Goal: Task Accomplishment & Management: Manage account settings

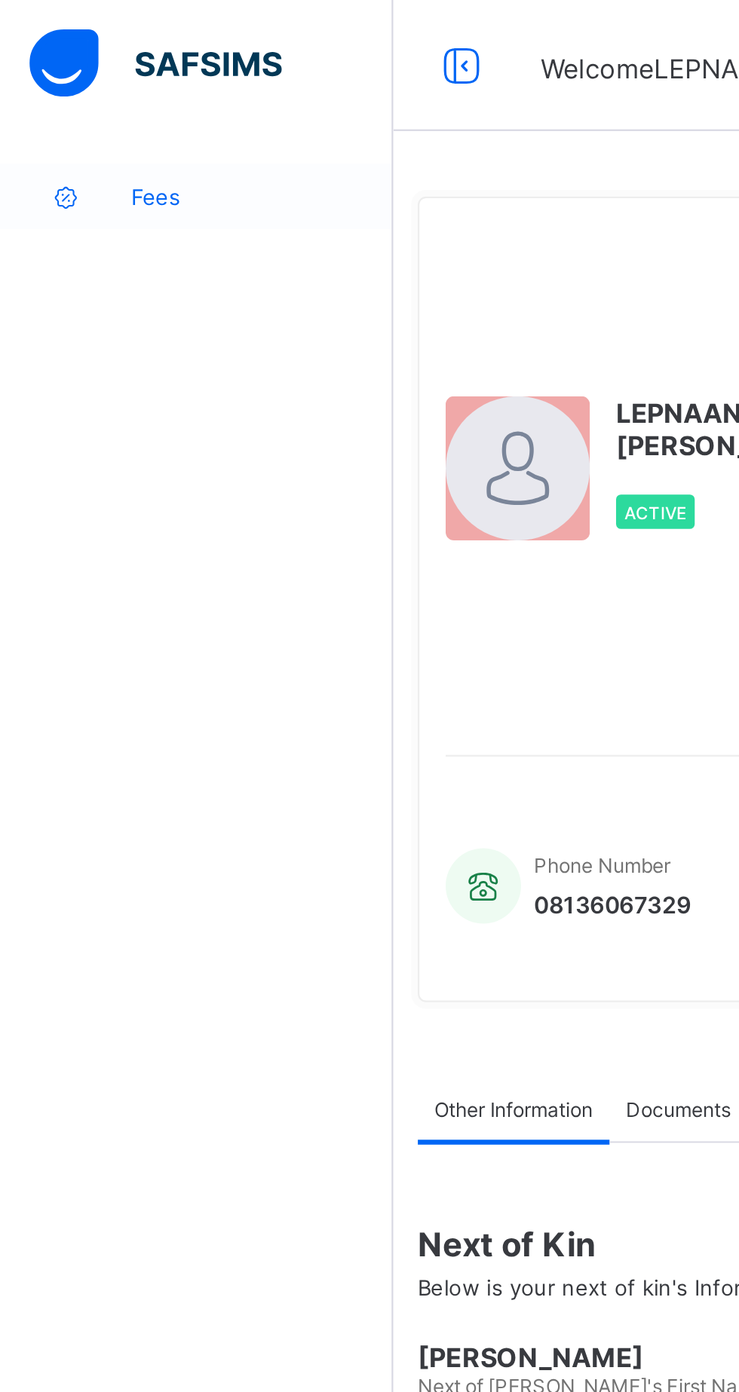
click at [76, 85] on span "Fees" at bounding box center [120, 90] width 121 height 12
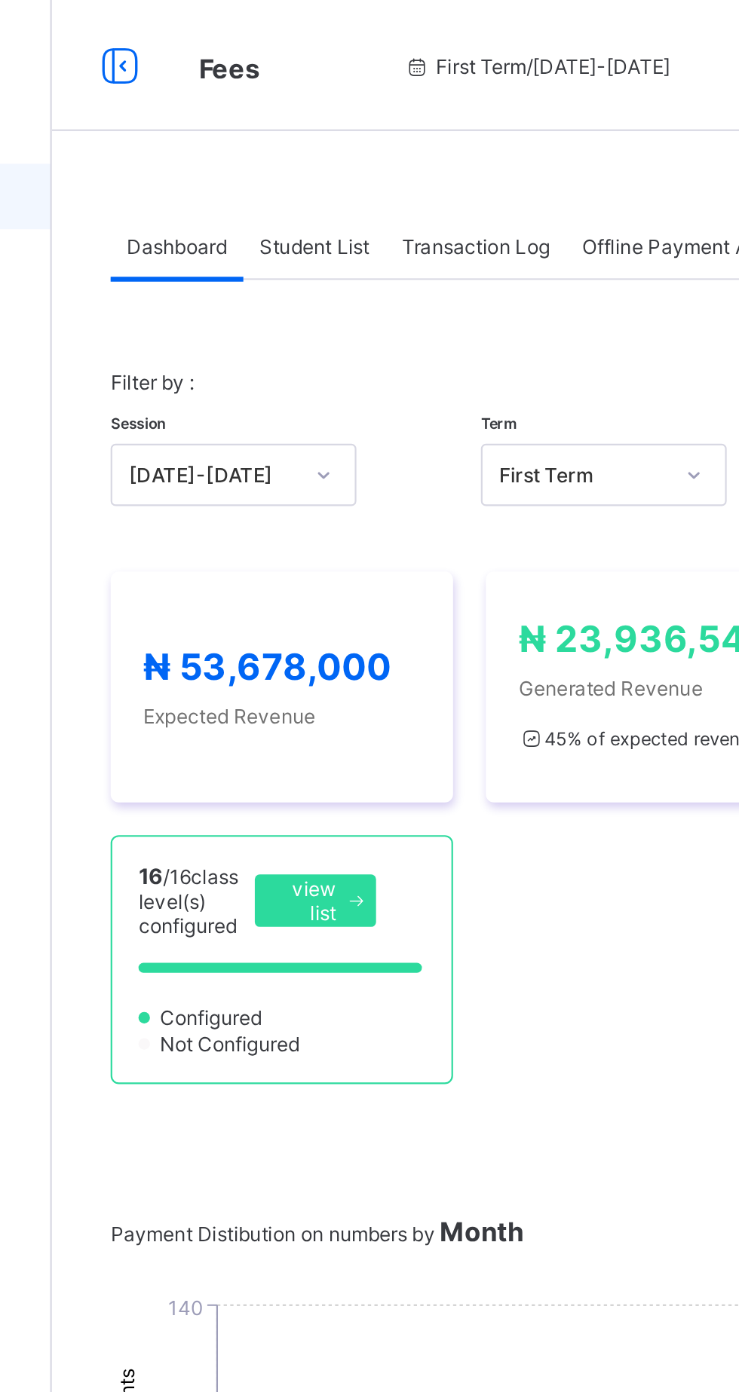
click at [301, 115] on span "Student List" at bounding box center [302, 113] width 50 height 11
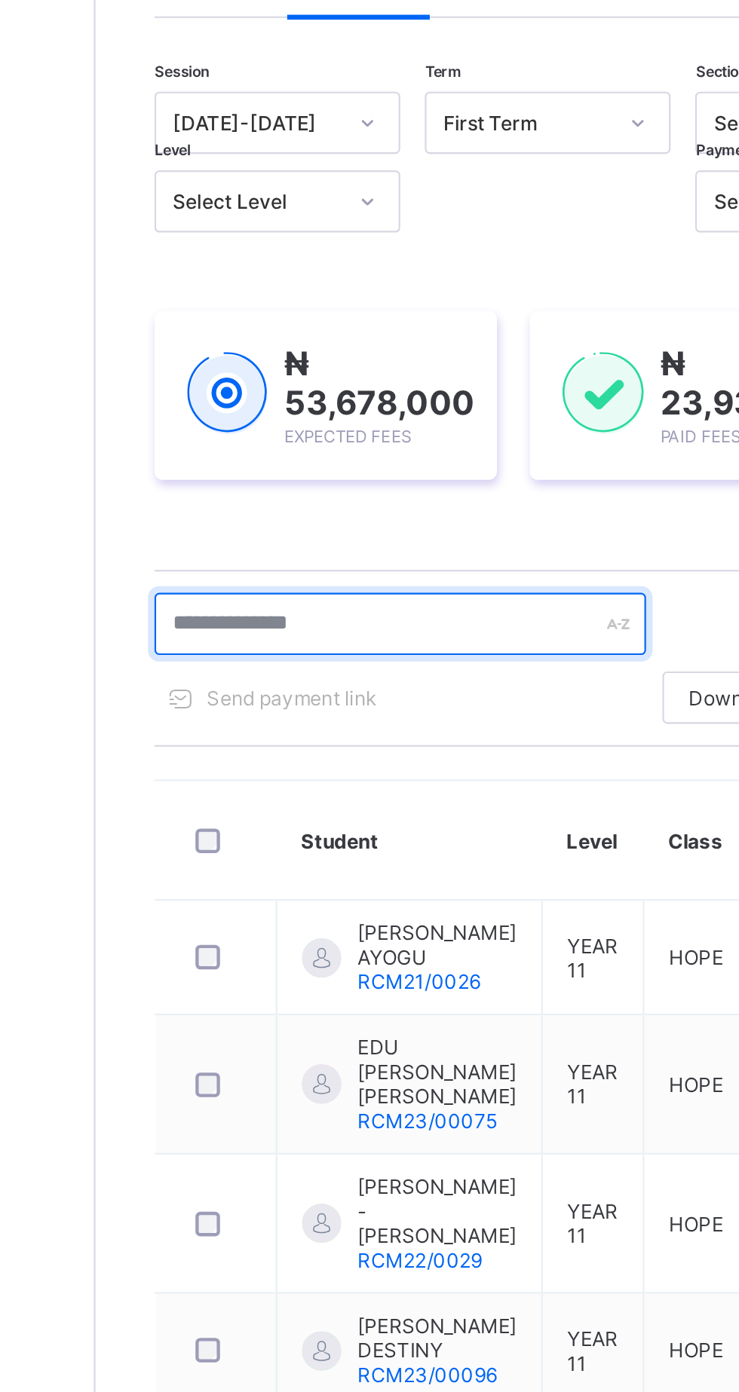
click at [262, 402] on input "text" at bounding box center [321, 407] width 226 height 29
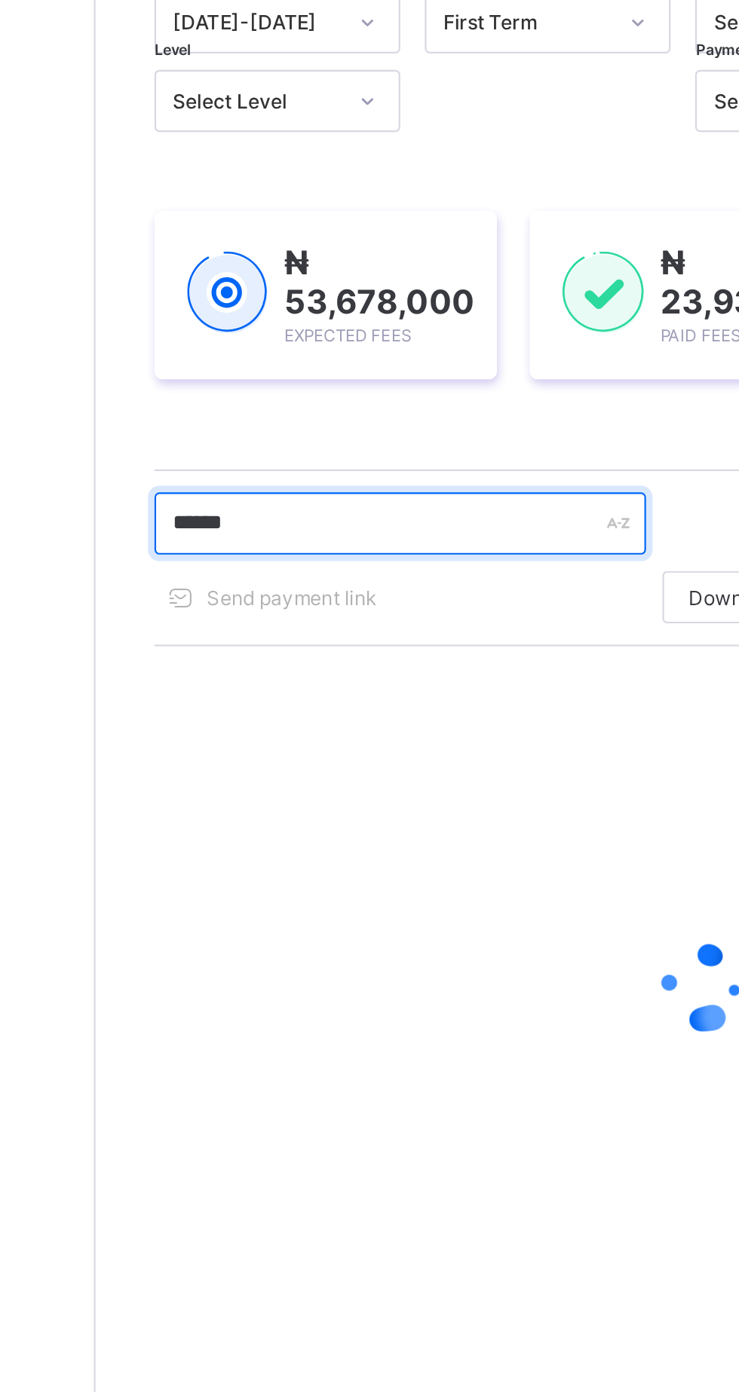
type input "*****"
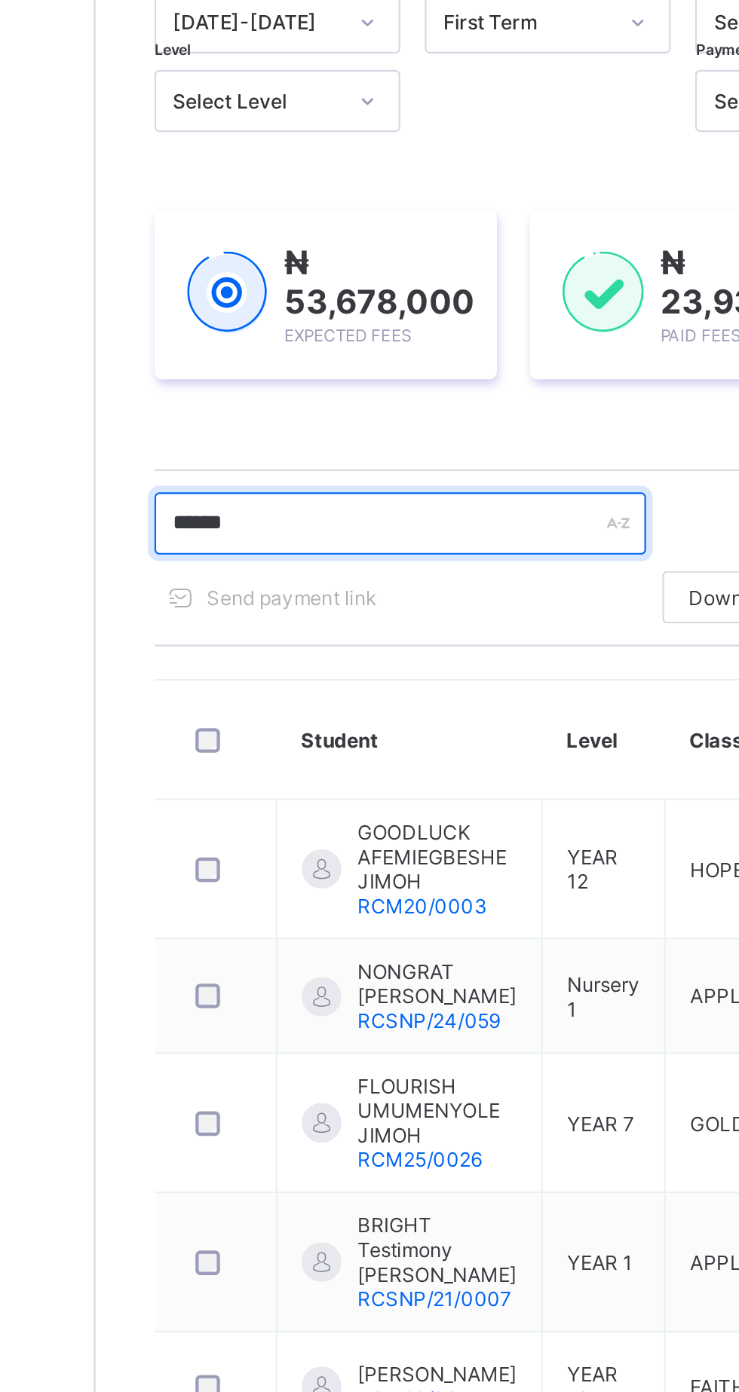
click at [292, 402] on input "*****" at bounding box center [321, 407] width 226 height 29
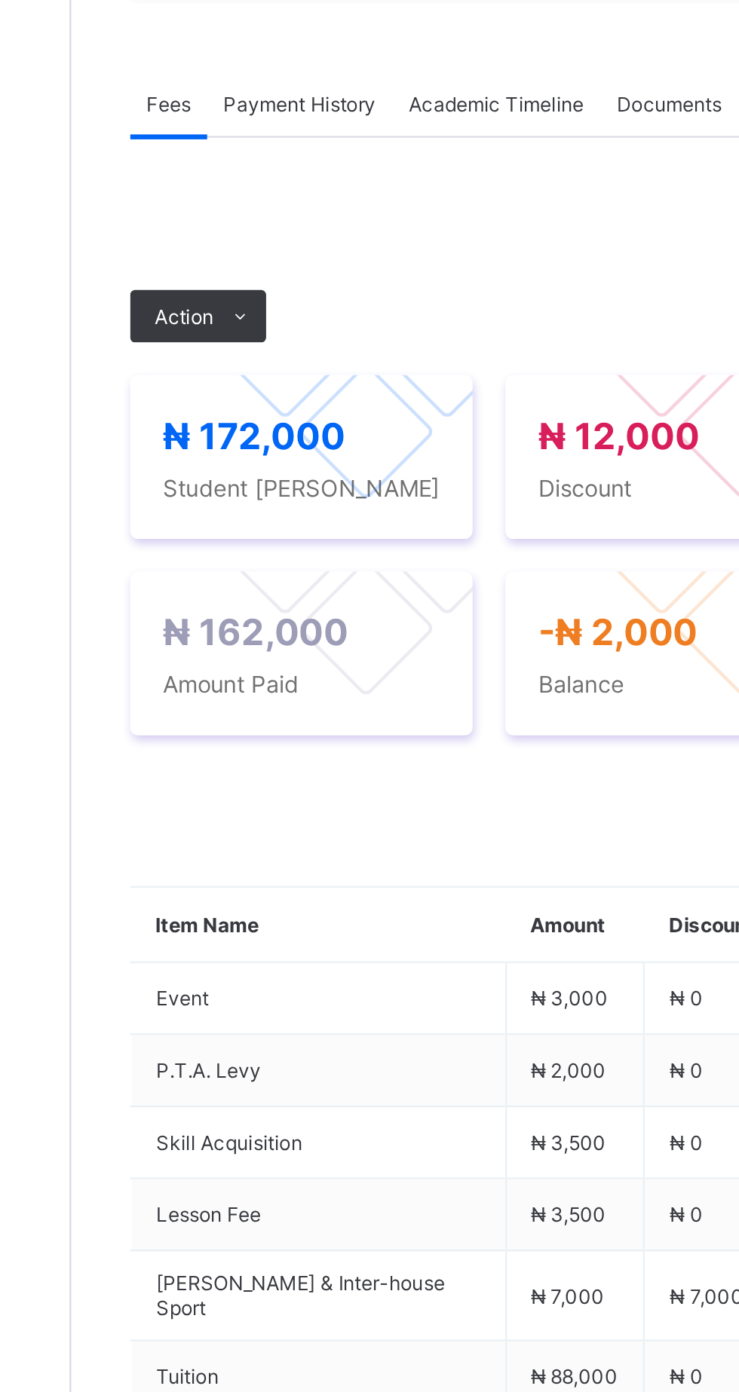
click at [289, 465] on span "Payment History" at bounding box center [286, 459] width 70 height 11
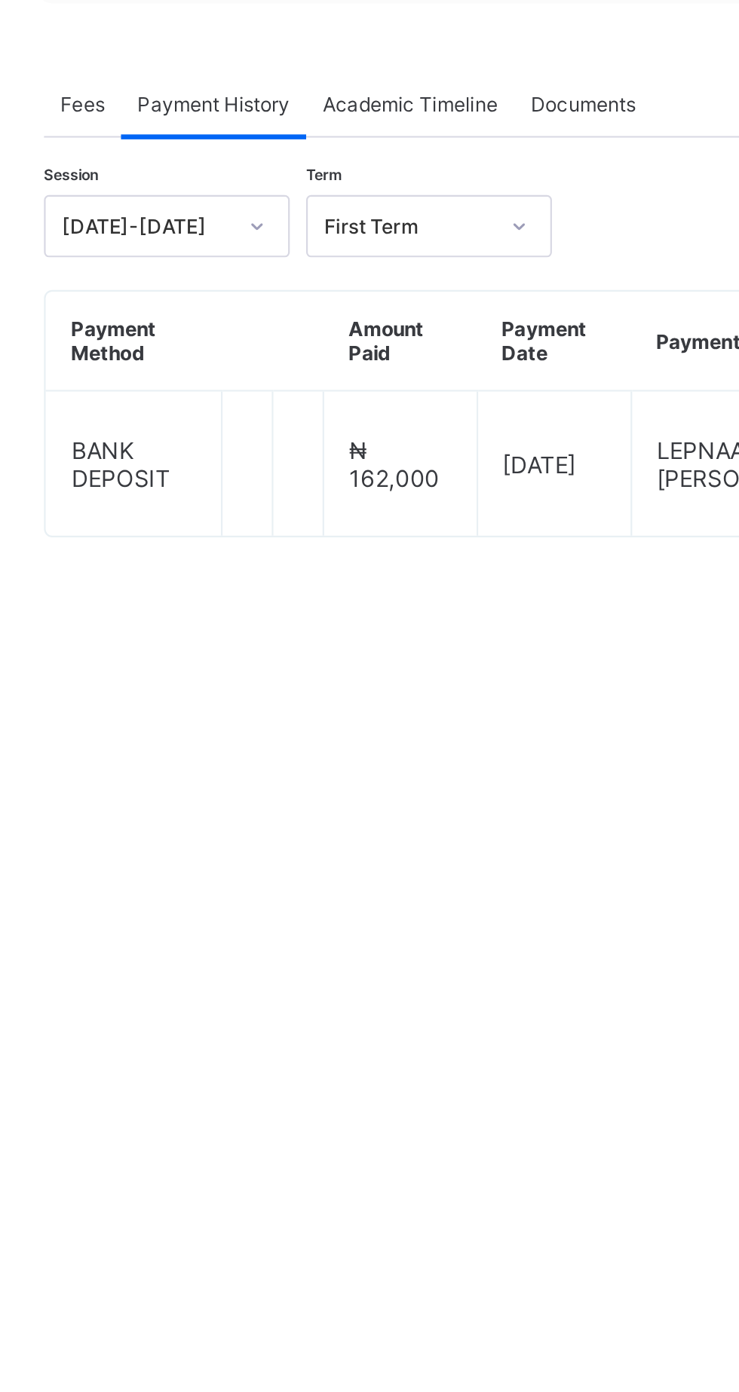
click at [230, 465] on span "Fees" at bounding box center [226, 459] width 20 height 11
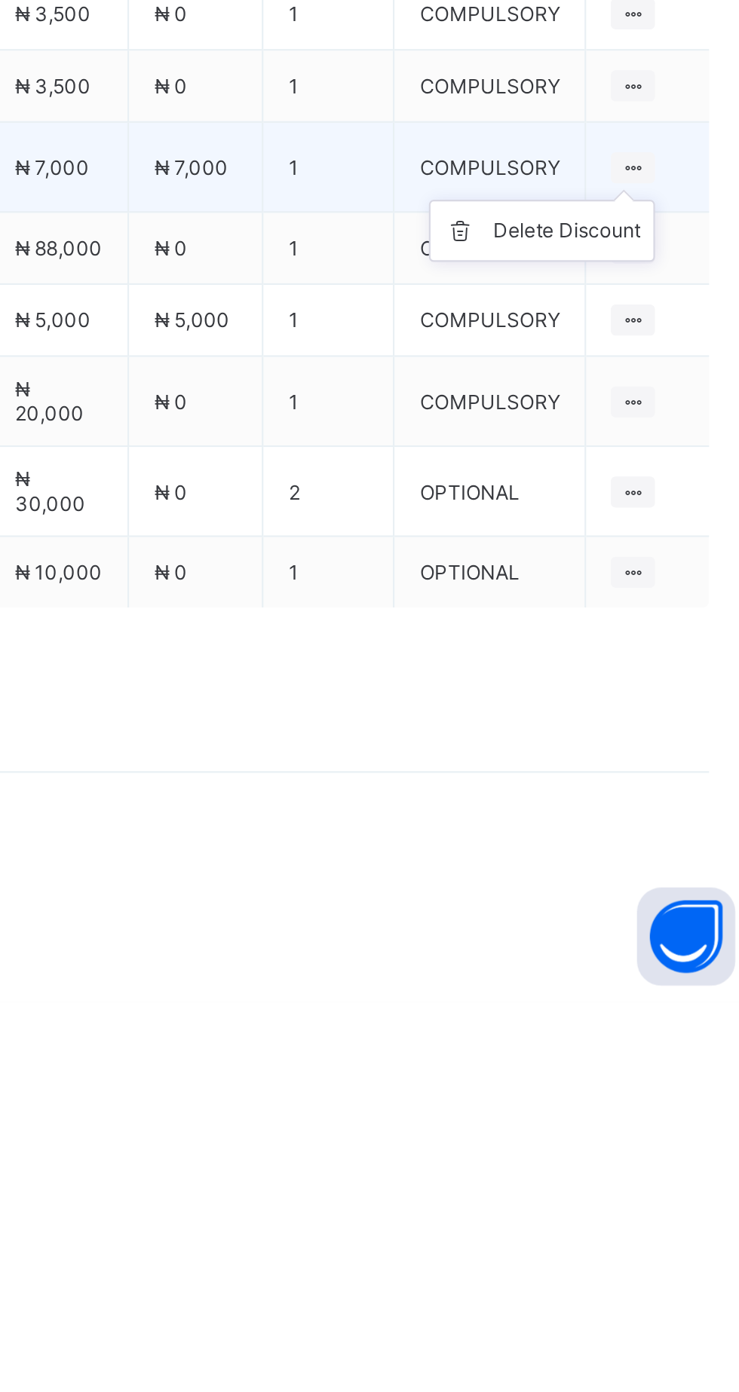
click at [666, 1015] on div at bounding box center [676, 1008] width 20 height 14
click at [653, 1044] on div "Delete Discount" at bounding box center [646, 1036] width 68 height 15
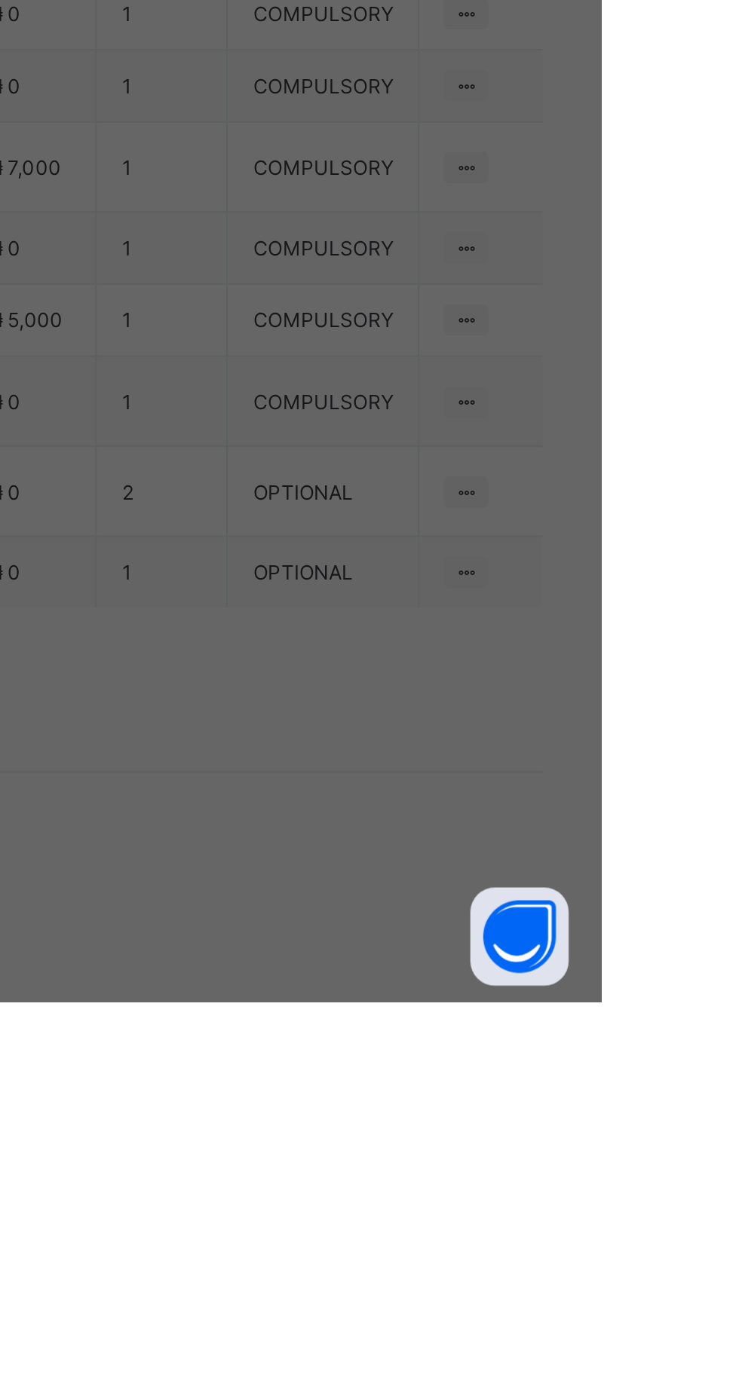
click at [472, 784] on span "Yes, Delete" at bounding box center [449, 778] width 45 height 11
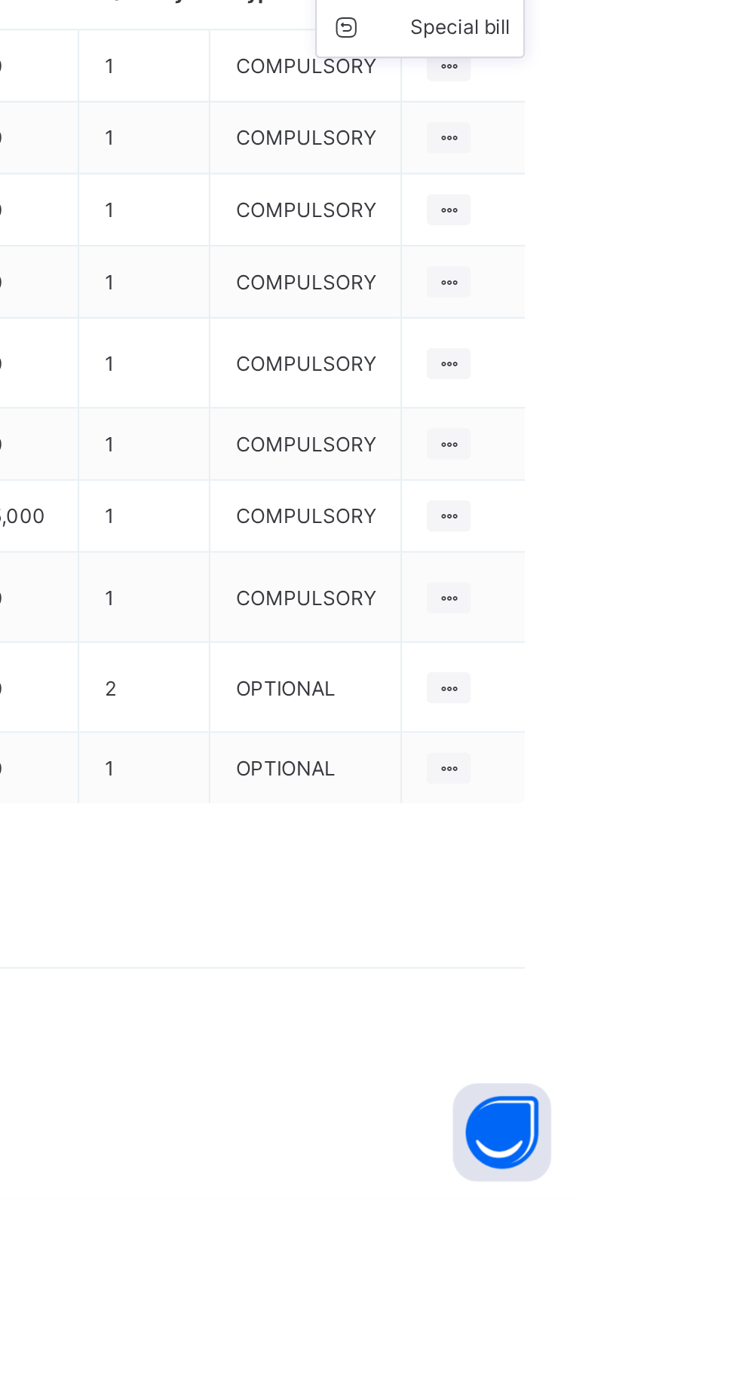
click at [694, 800] on icon at bounding box center [699, 791] width 17 height 15
click at [691, 833] on div "Optional items" at bounding box center [674, 825] width 60 height 15
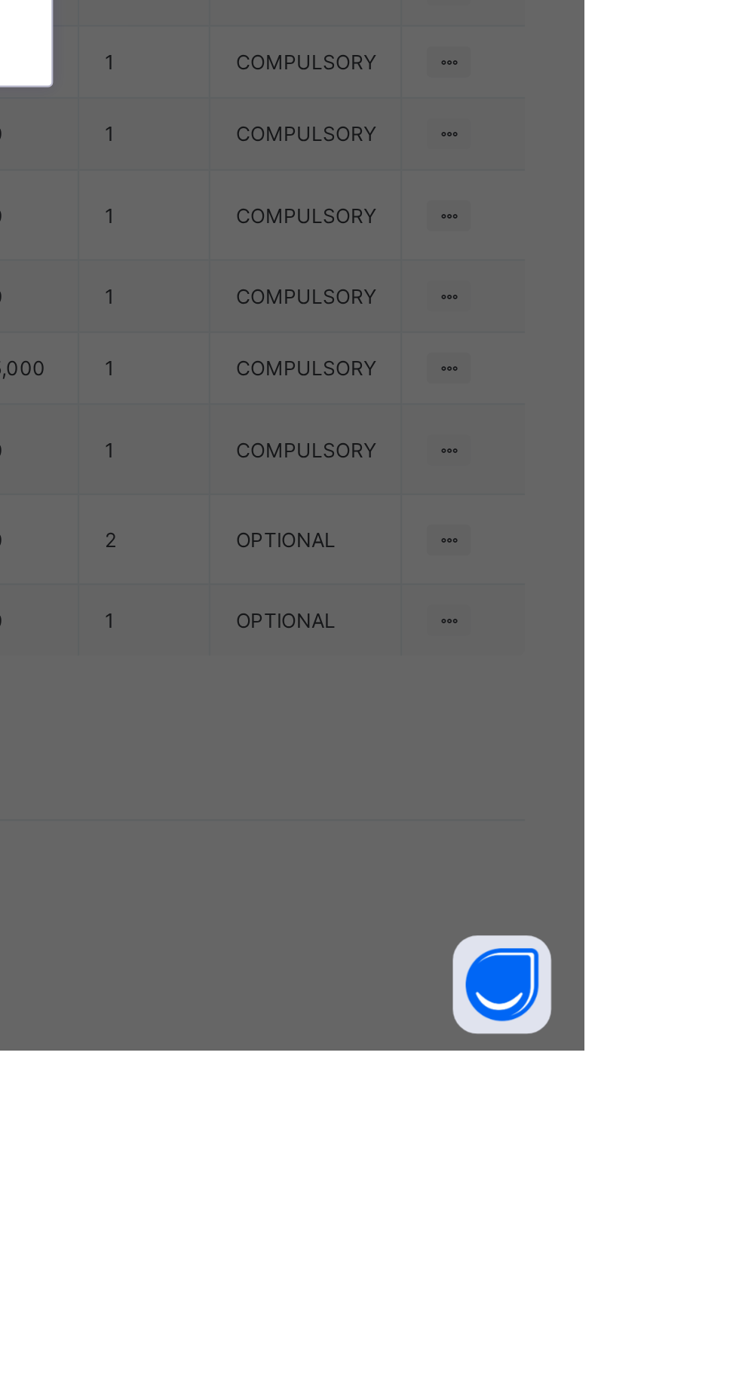
scroll to position [93, 0]
click at [494, 769] on div "[DATE] Wear" at bounding box center [369, 757] width 249 height 23
click at [483, 833] on span "Save" at bounding box center [449, 827] width 68 height 11
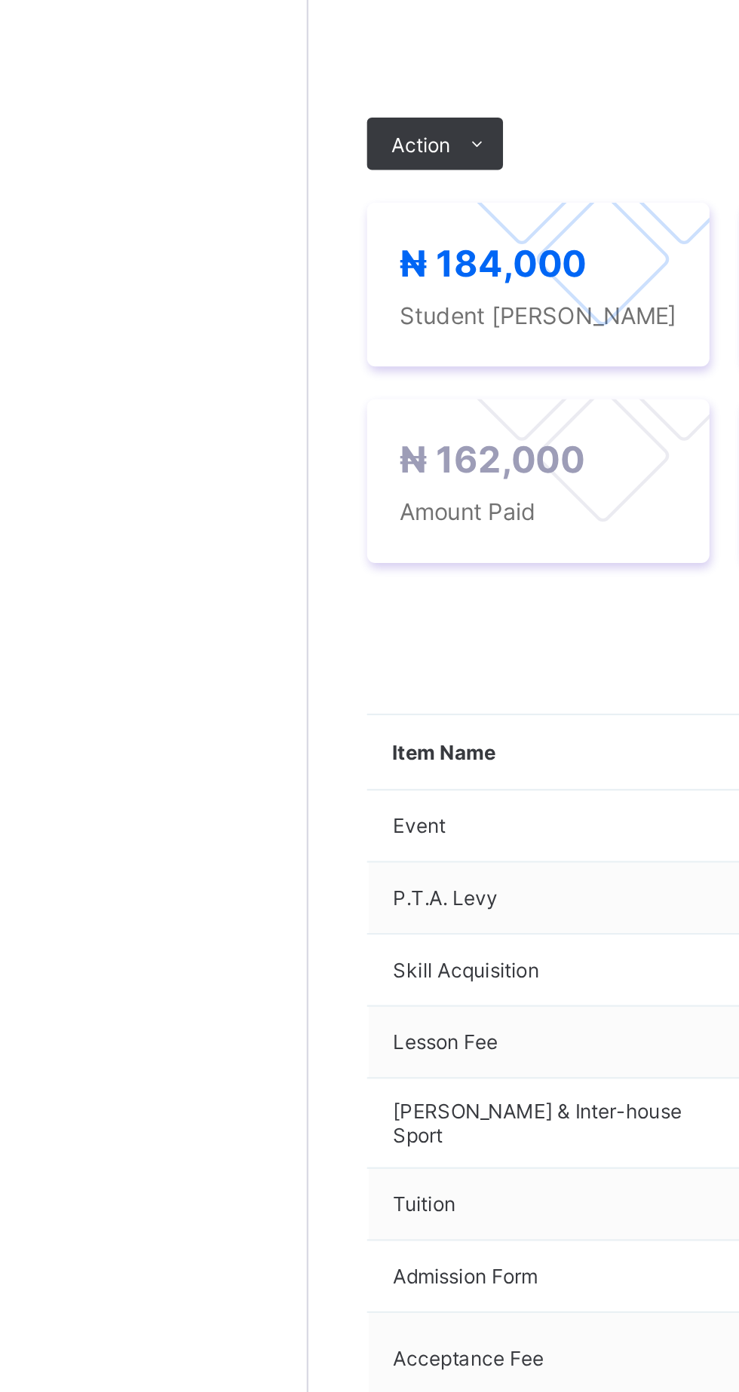
click at [300, 465] on span "Payment History" at bounding box center [286, 459] width 70 height 11
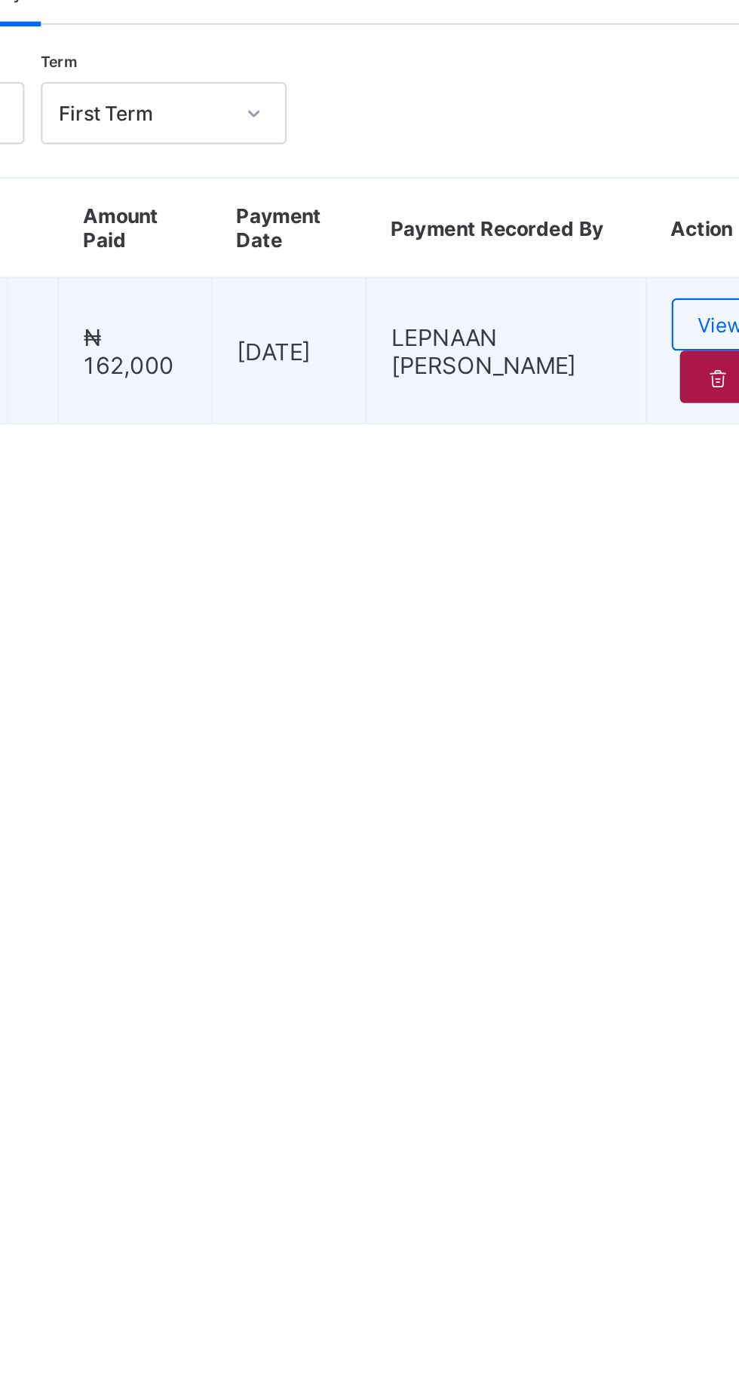
click at [636, 643] on icon at bounding box center [640, 637] width 13 height 11
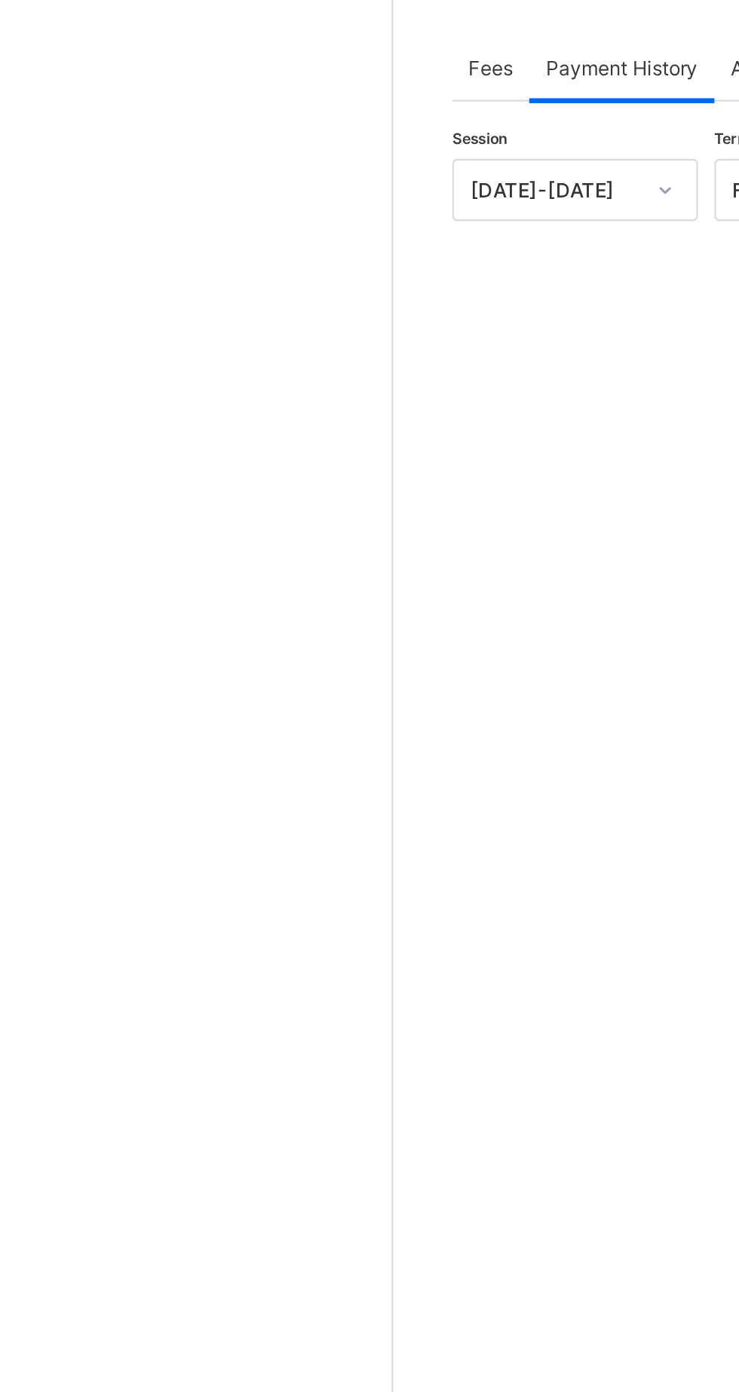
click at [218, 474] on div "Fees" at bounding box center [225, 459] width 35 height 30
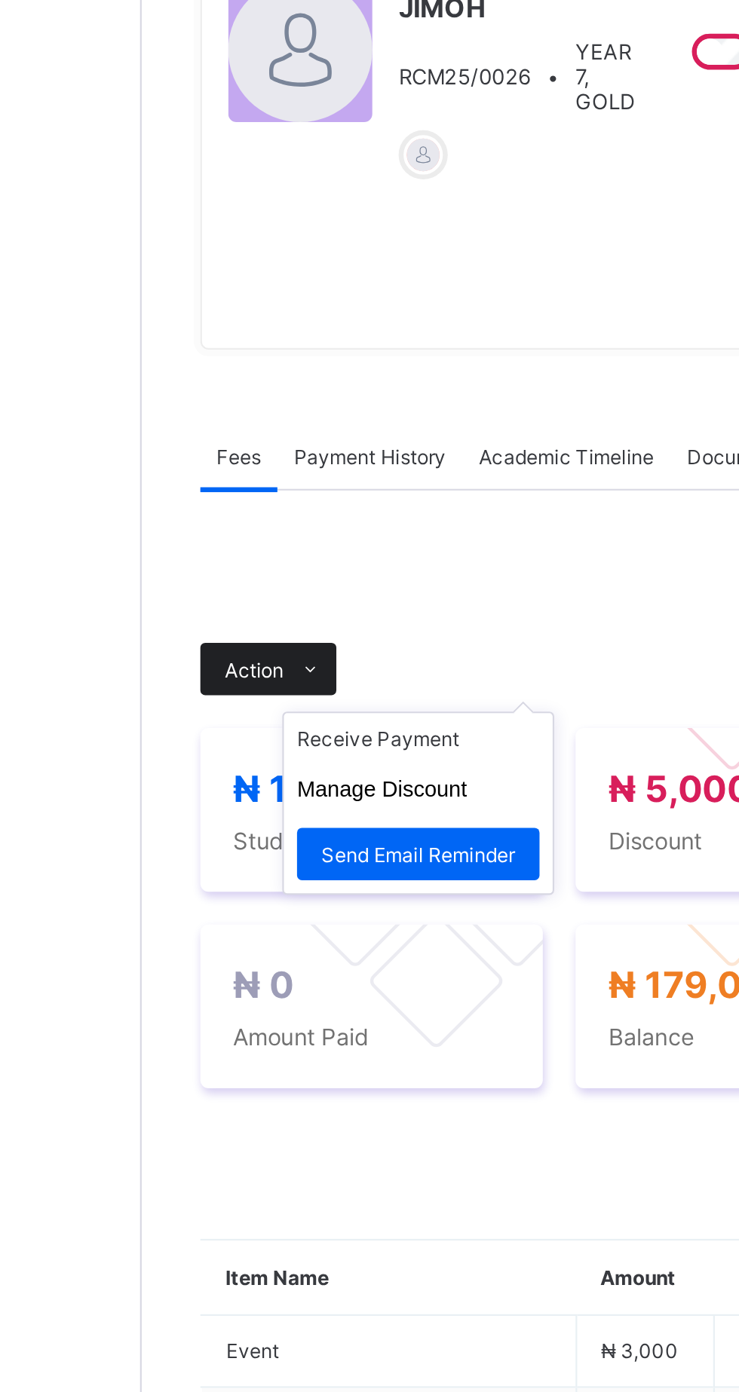
click at [256, 562] on icon at bounding box center [258, 557] width 11 height 10
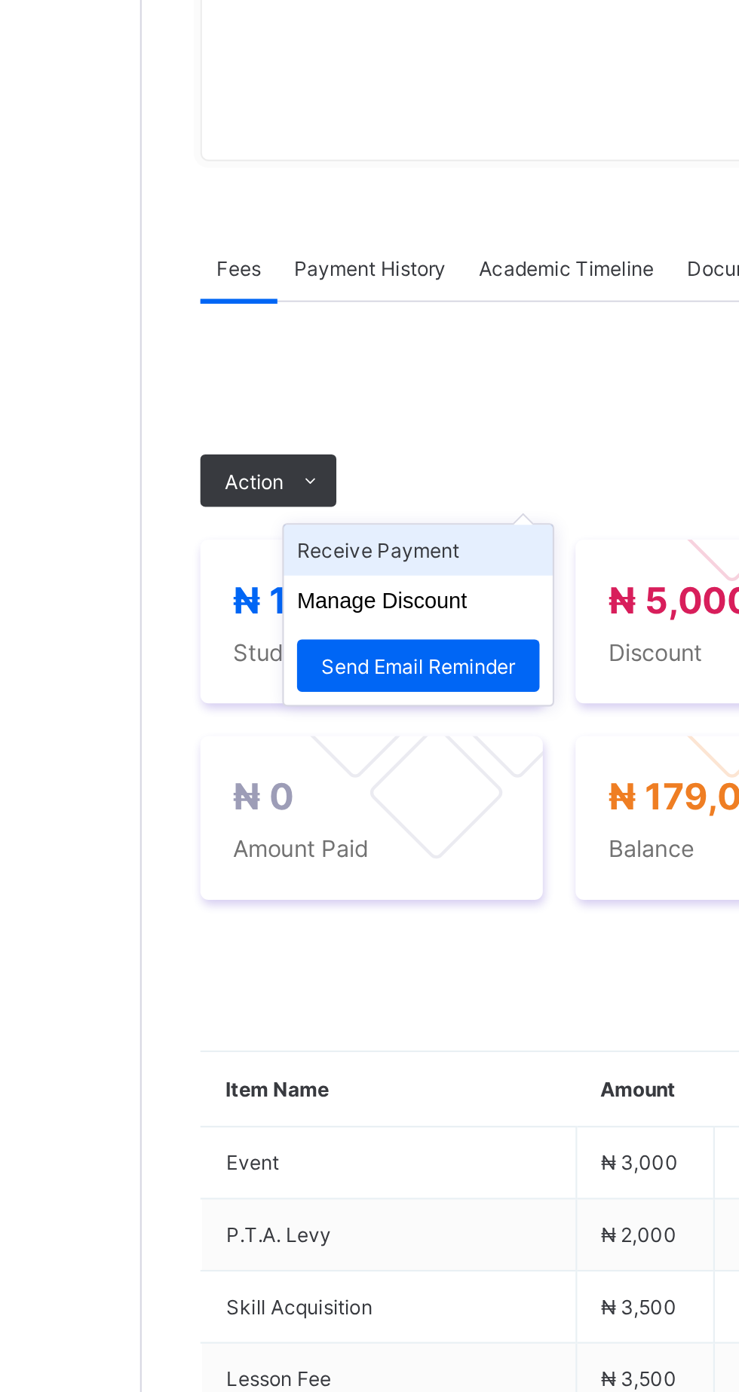
click at [337, 601] on li "Receive Payment" at bounding box center [308, 588] width 124 height 23
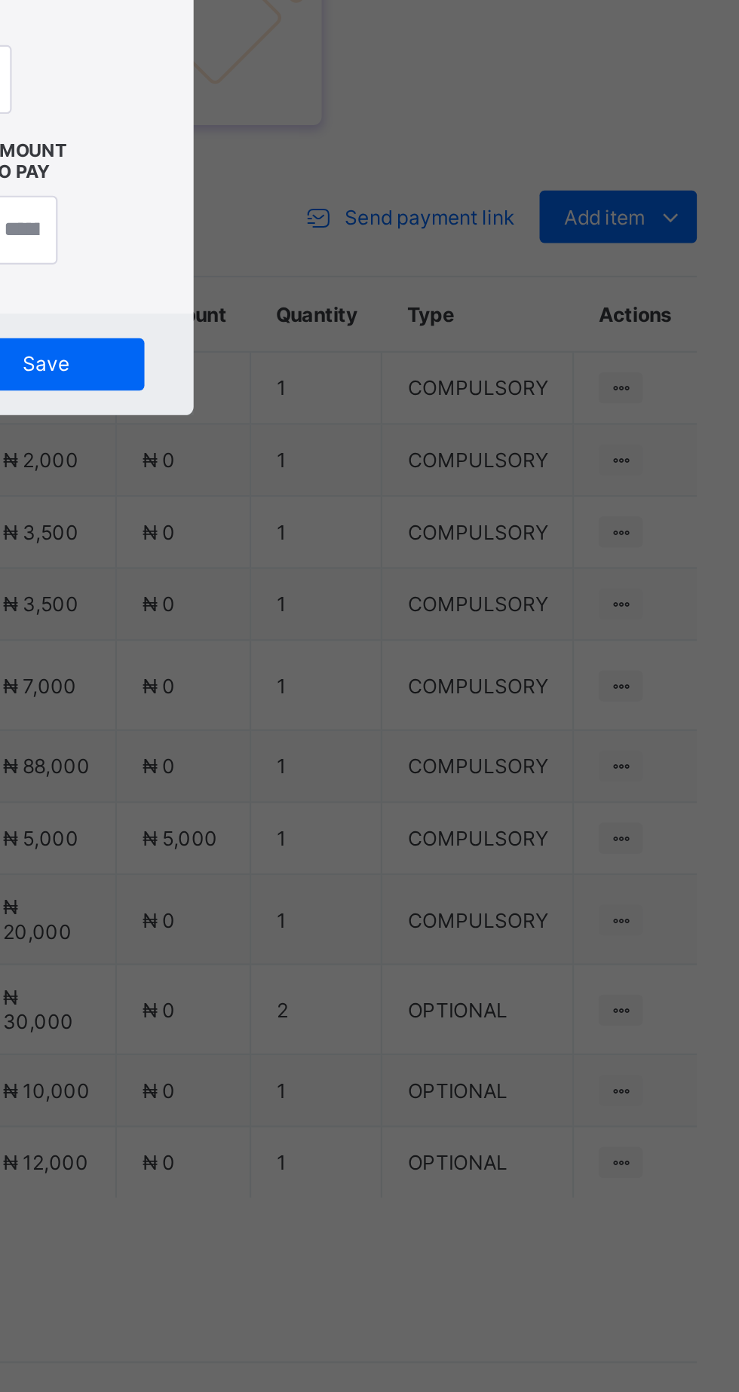
click at [335, 742] on div "Bank Select bank" at bounding box center [308, 727] width 54 height 29
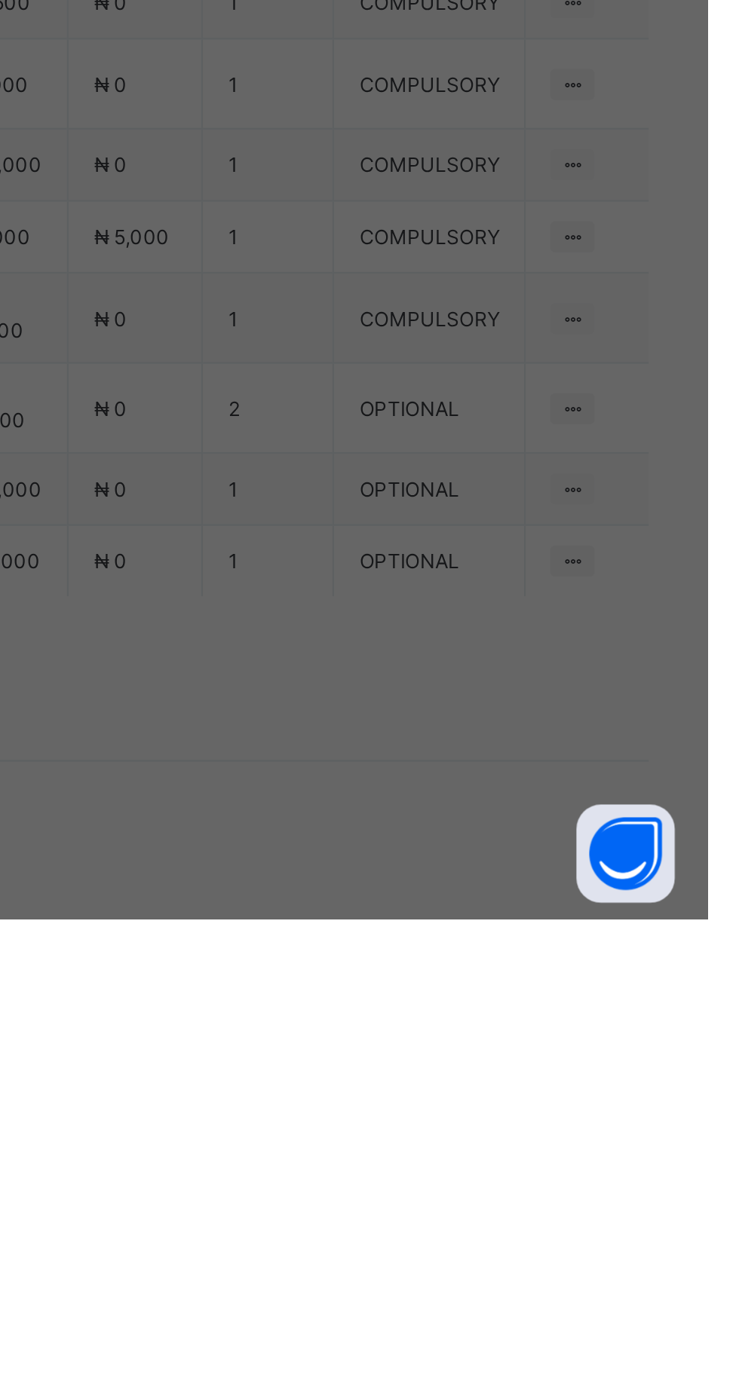
click at [334, 783] on div "Ecobank Nigeria - Royal College Masaka" at bounding box center [308, 765] width 52 height 35
click at [396, 745] on div at bounding box center [369, 729] width 54 height 32
type input "*******"
click at [377, 806] on input "date" at bounding box center [329, 791] width 96 height 32
type input "**********"
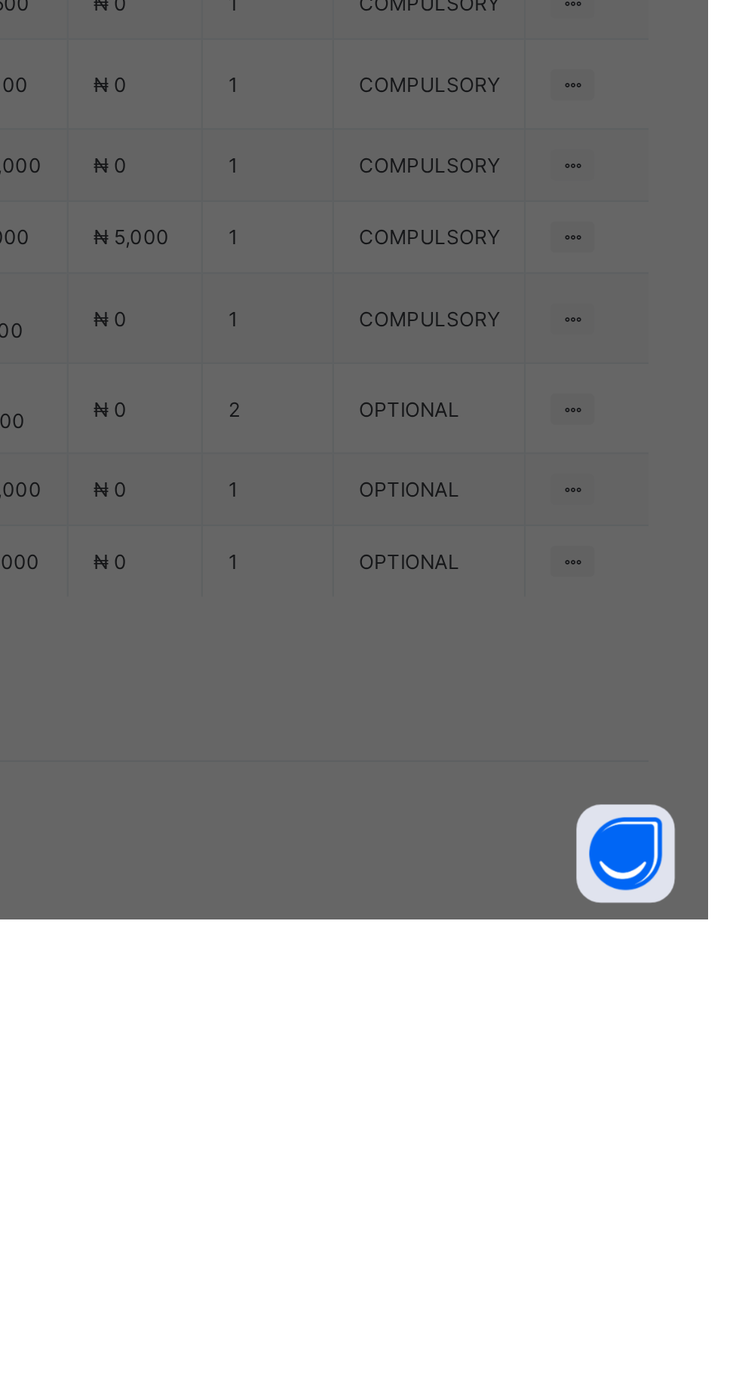
click at [417, 814] on input "currency" at bounding box center [400, 798] width 32 height 32
type input "*********"
click at [446, 865] on span "Save" at bounding box center [412, 859] width 68 height 11
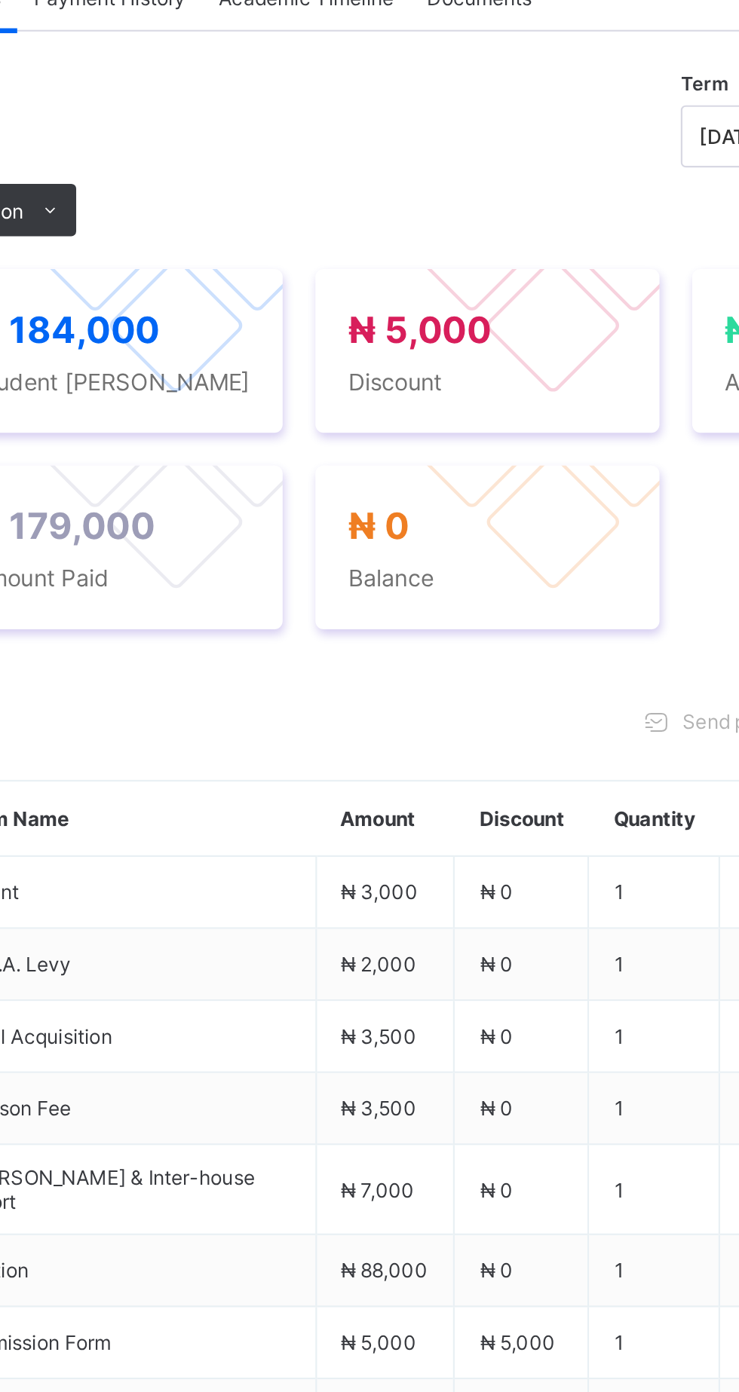
click at [302, 465] on span "Payment History" at bounding box center [286, 459] width 70 height 11
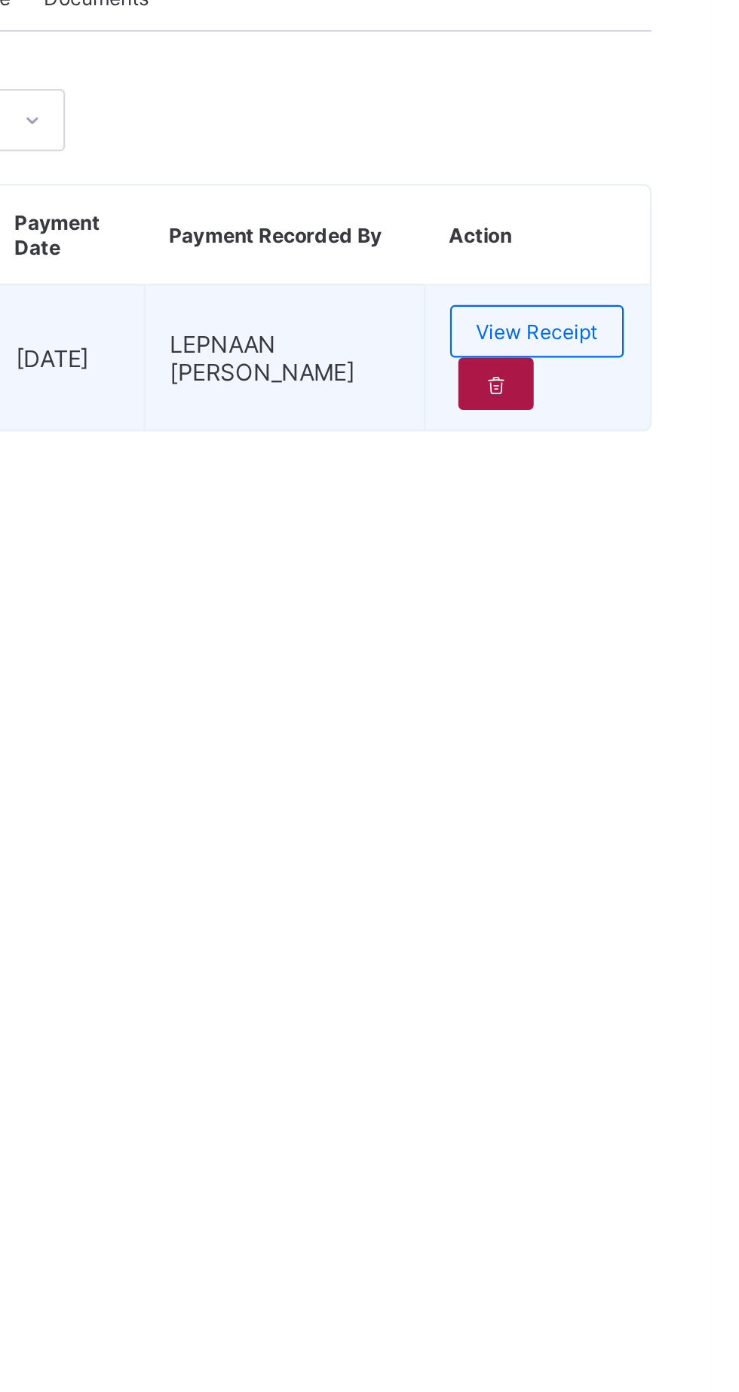
click at [638, 643] on icon at bounding box center [640, 637] width 13 height 11
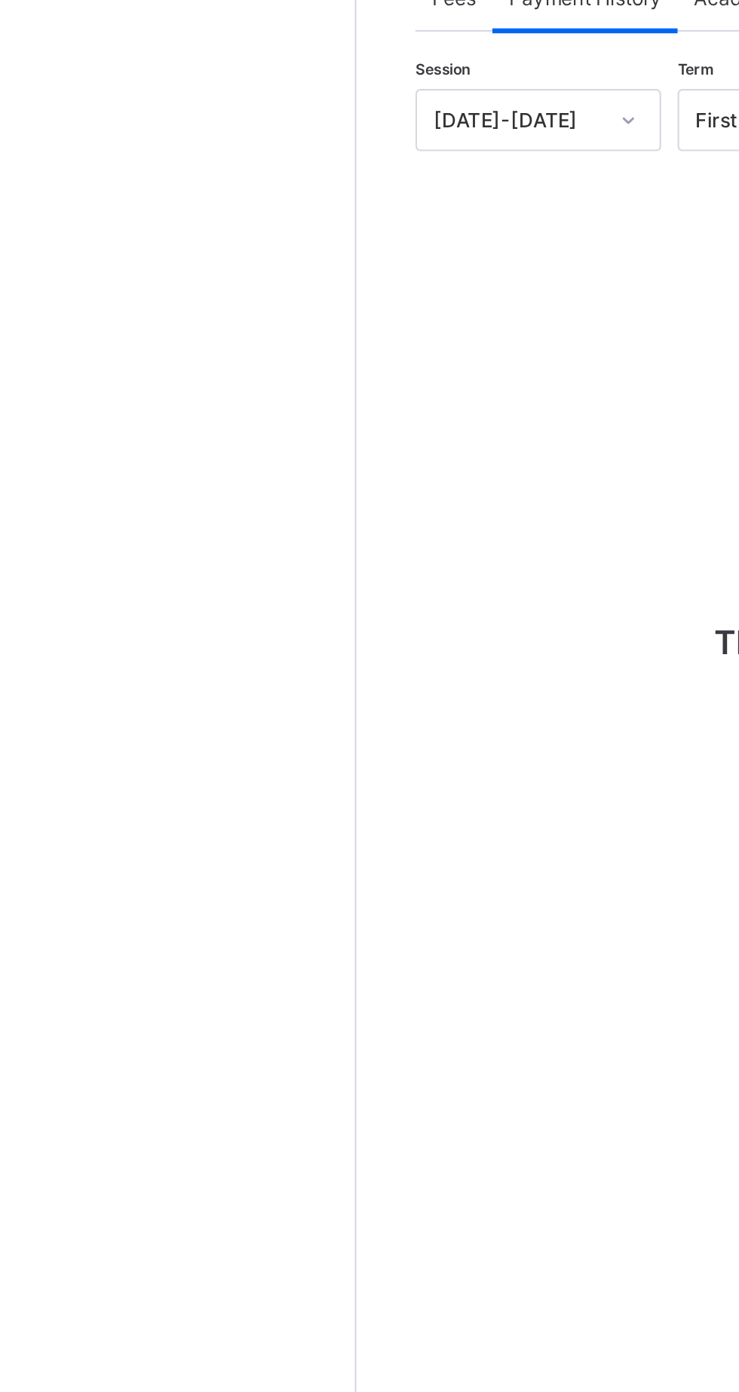
click at [226, 474] on div "Fees" at bounding box center [225, 459] width 35 height 30
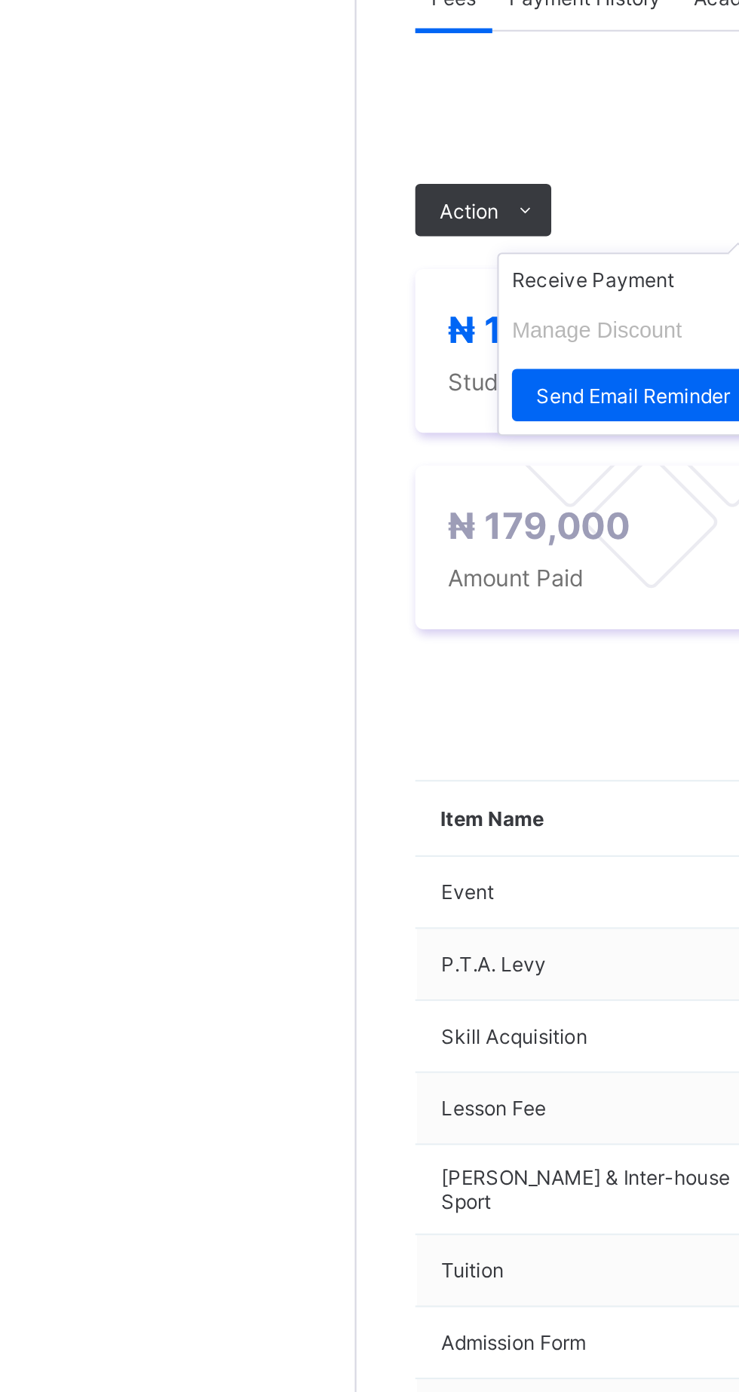
click at [247, 661] on ul "Receive Payment Manage Discount Send Email Reminder" at bounding box center [308, 618] width 125 height 84
click at [320, 661] on ul "Receive Payment Manage Discount Send Email Reminder" at bounding box center [308, 618] width 125 height 84
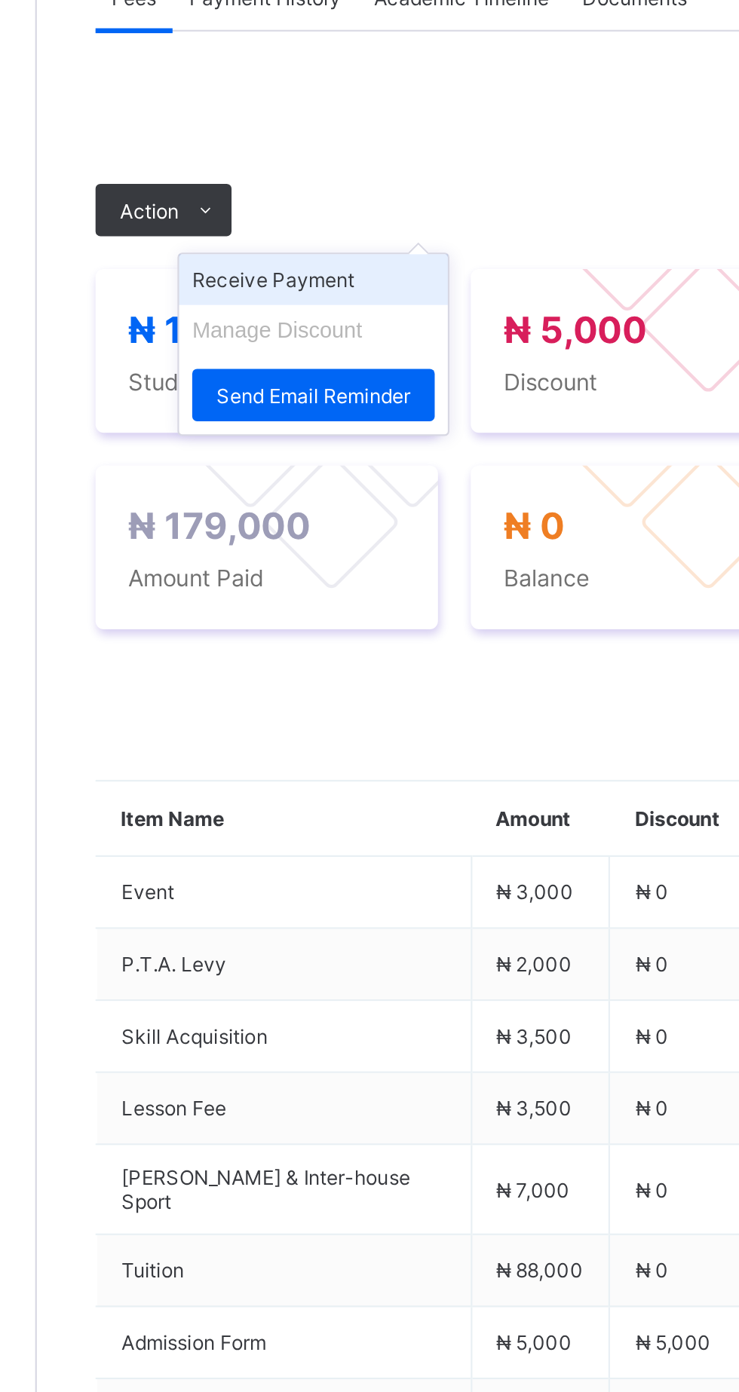
click at [317, 601] on li "Receive Payment" at bounding box center [308, 588] width 124 height 23
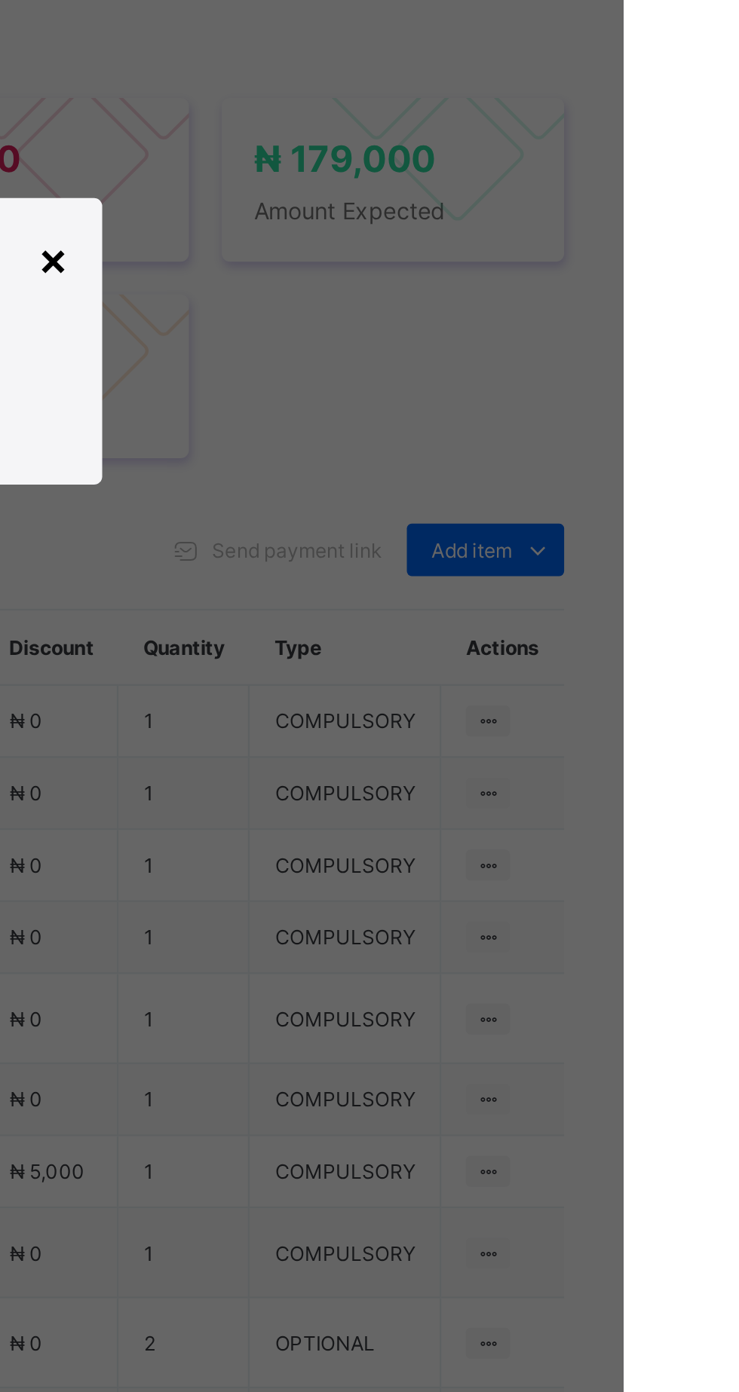
click at [484, 671] on div "×" at bounding box center [476, 658] width 14 height 26
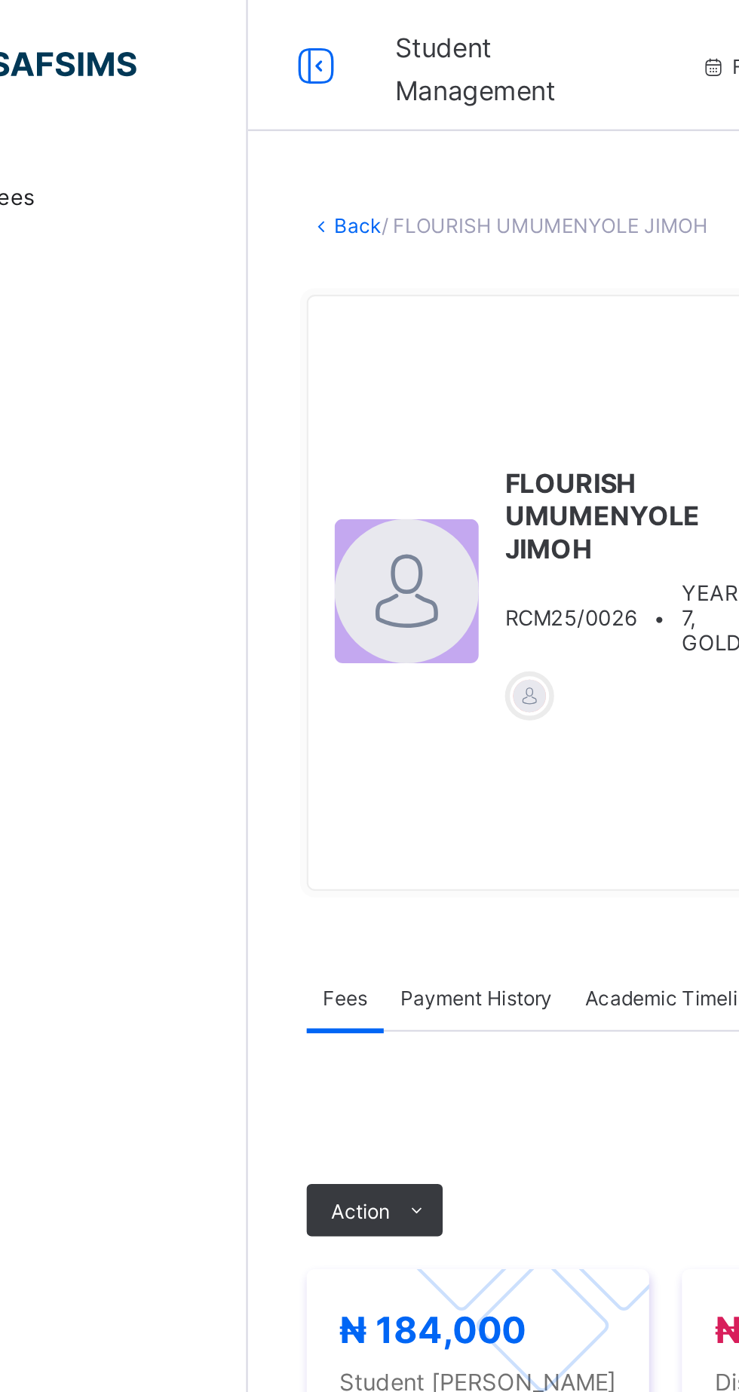
click at [243, 109] on link "Back" at bounding box center [232, 103] width 22 height 11
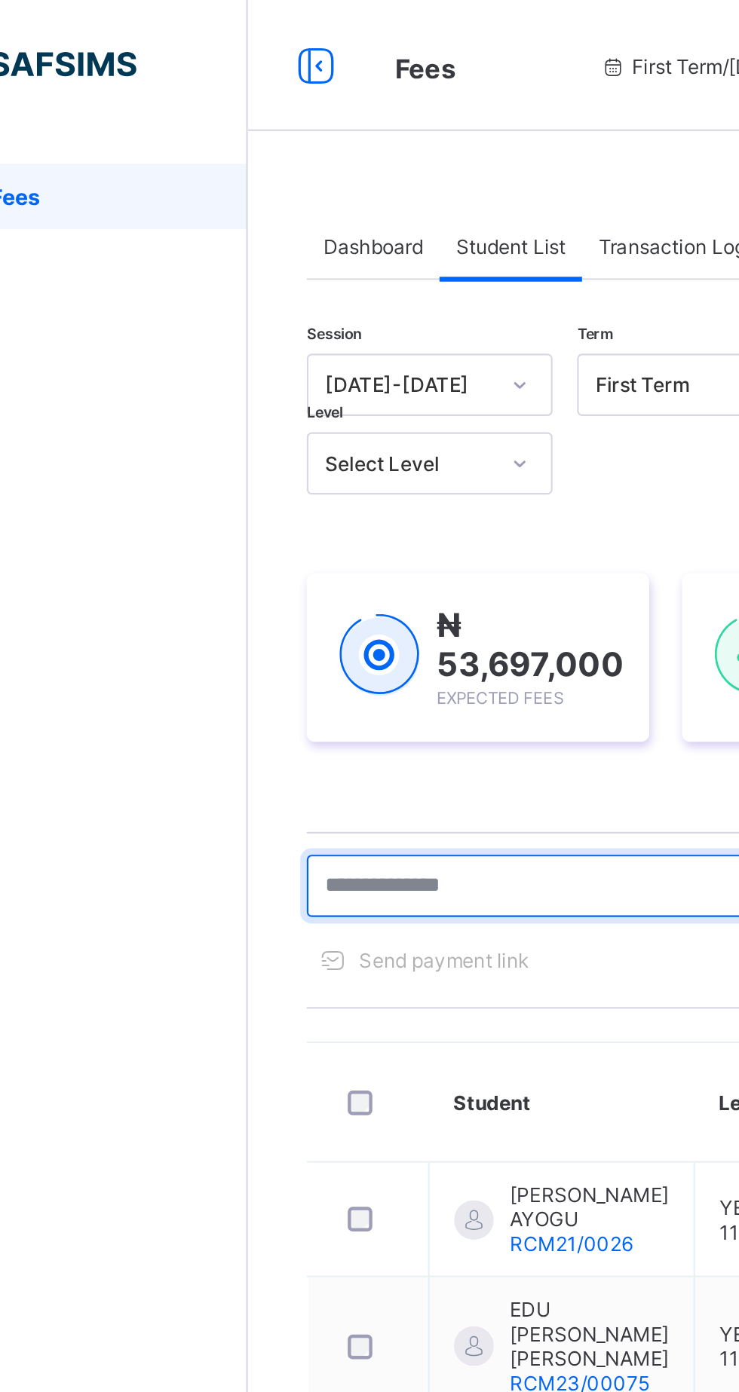
click at [292, 403] on input "text" at bounding box center [321, 407] width 226 height 29
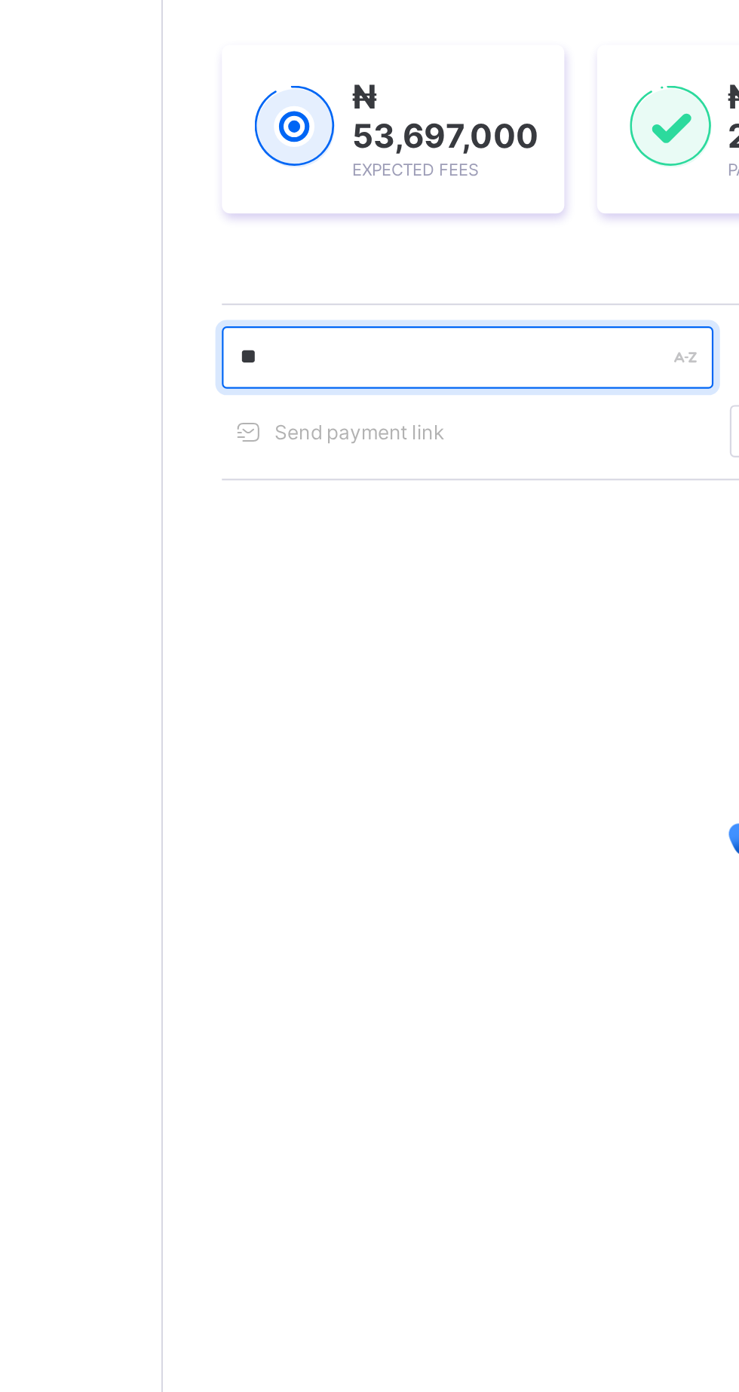
type input "***"
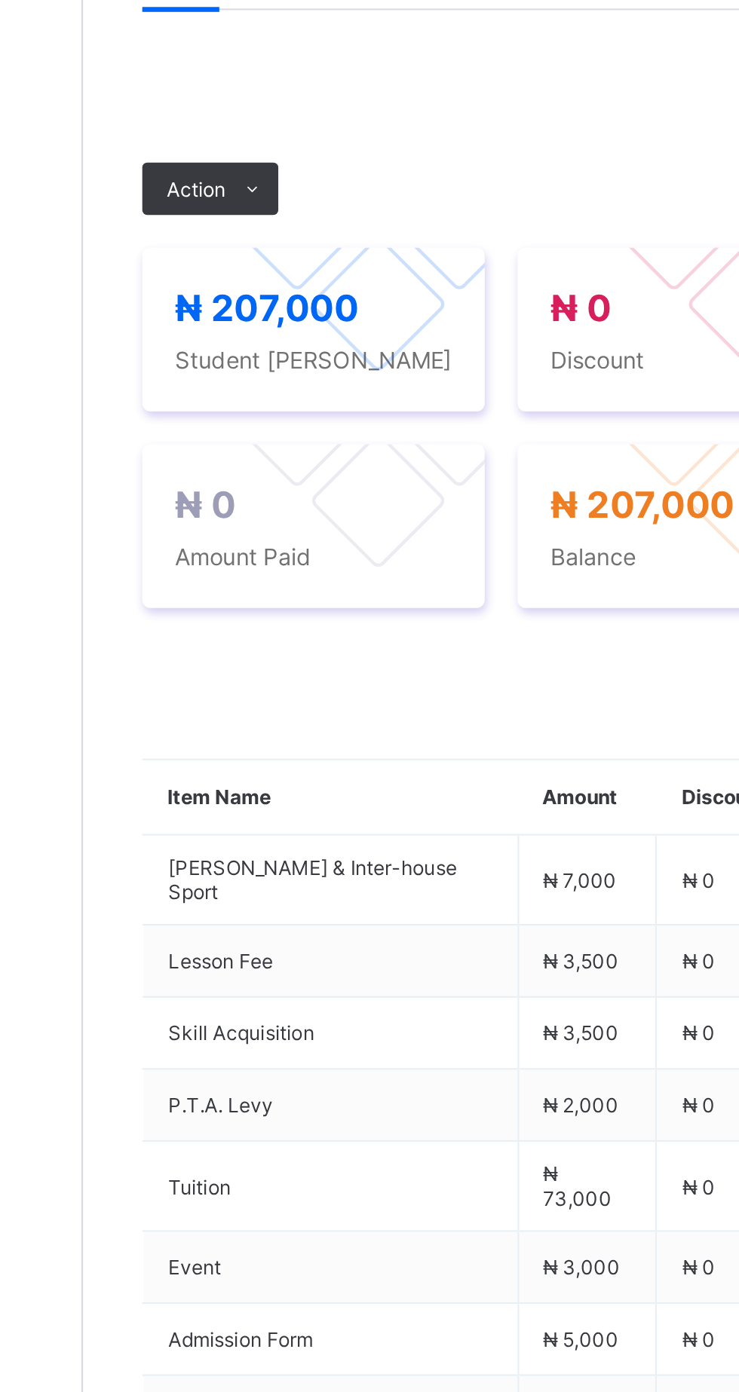
click at [294, 455] on span "Payment History" at bounding box center [286, 449] width 70 height 11
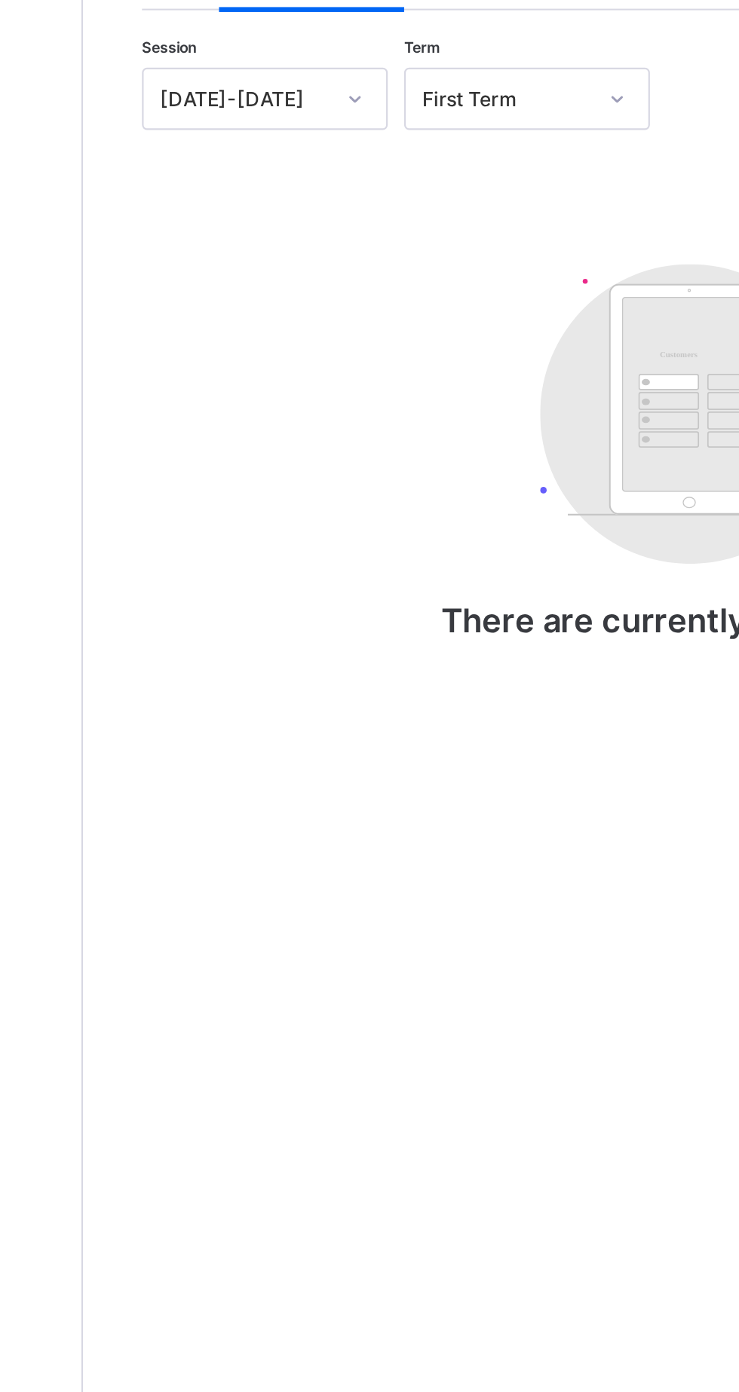
click at [224, 455] on span "Fees" at bounding box center [226, 449] width 20 height 11
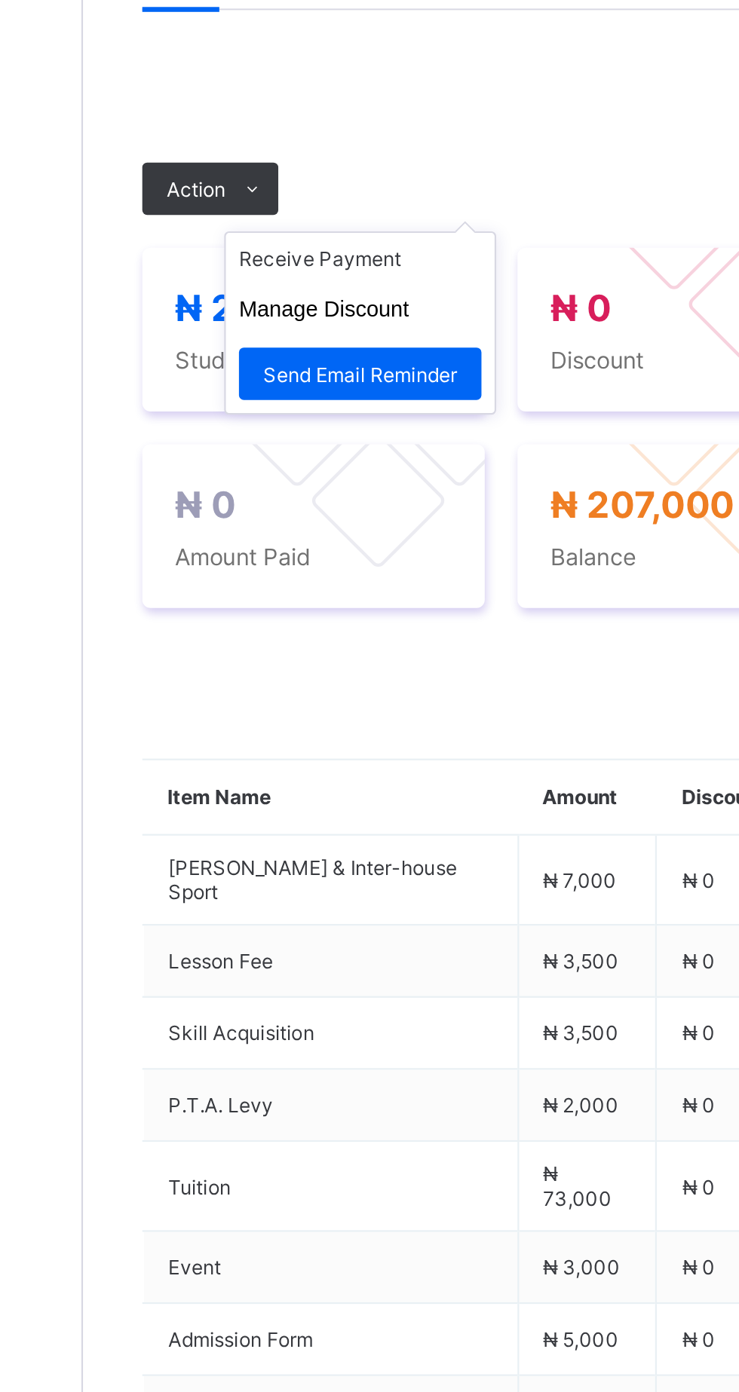
click at [251, 651] on ul "Receive Payment Manage Discount Send Email Reminder" at bounding box center [308, 609] width 125 height 84
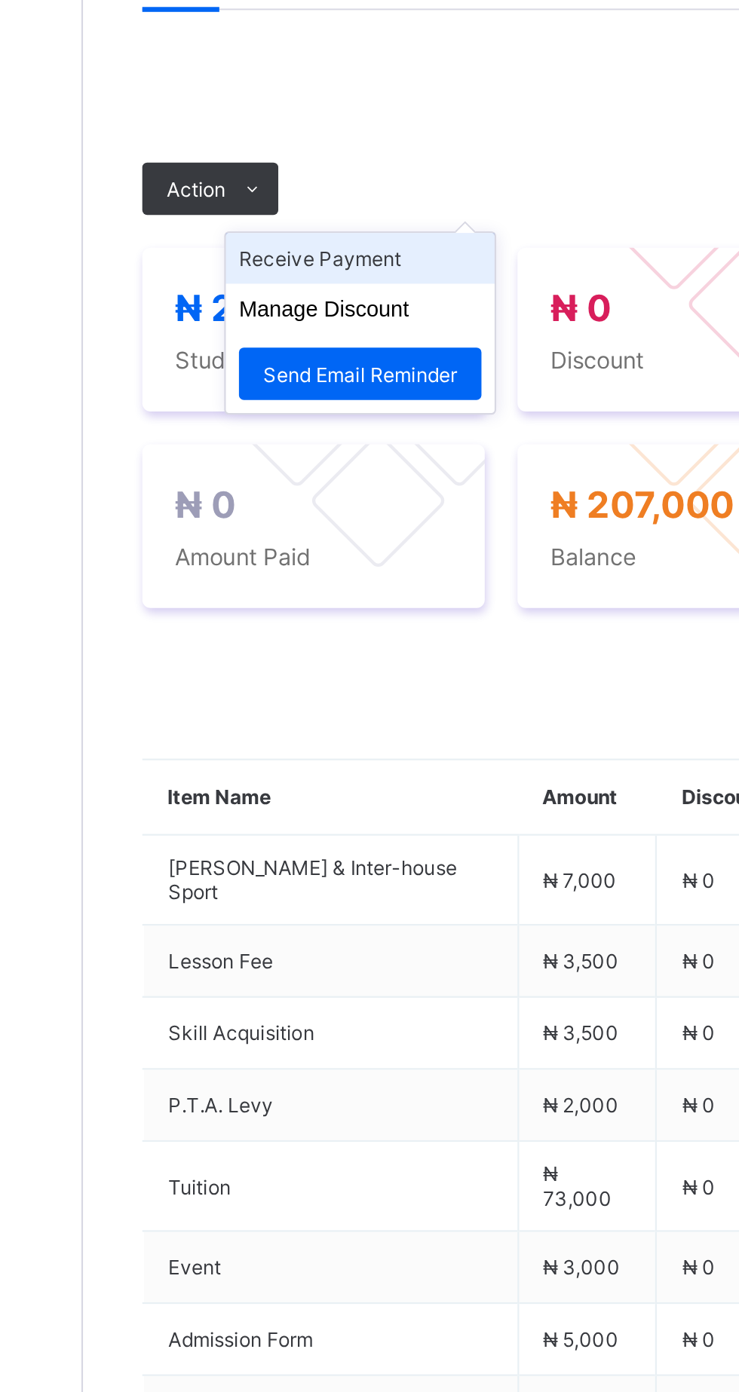
click at [329, 591] on li "Receive Payment" at bounding box center [308, 578] width 124 height 23
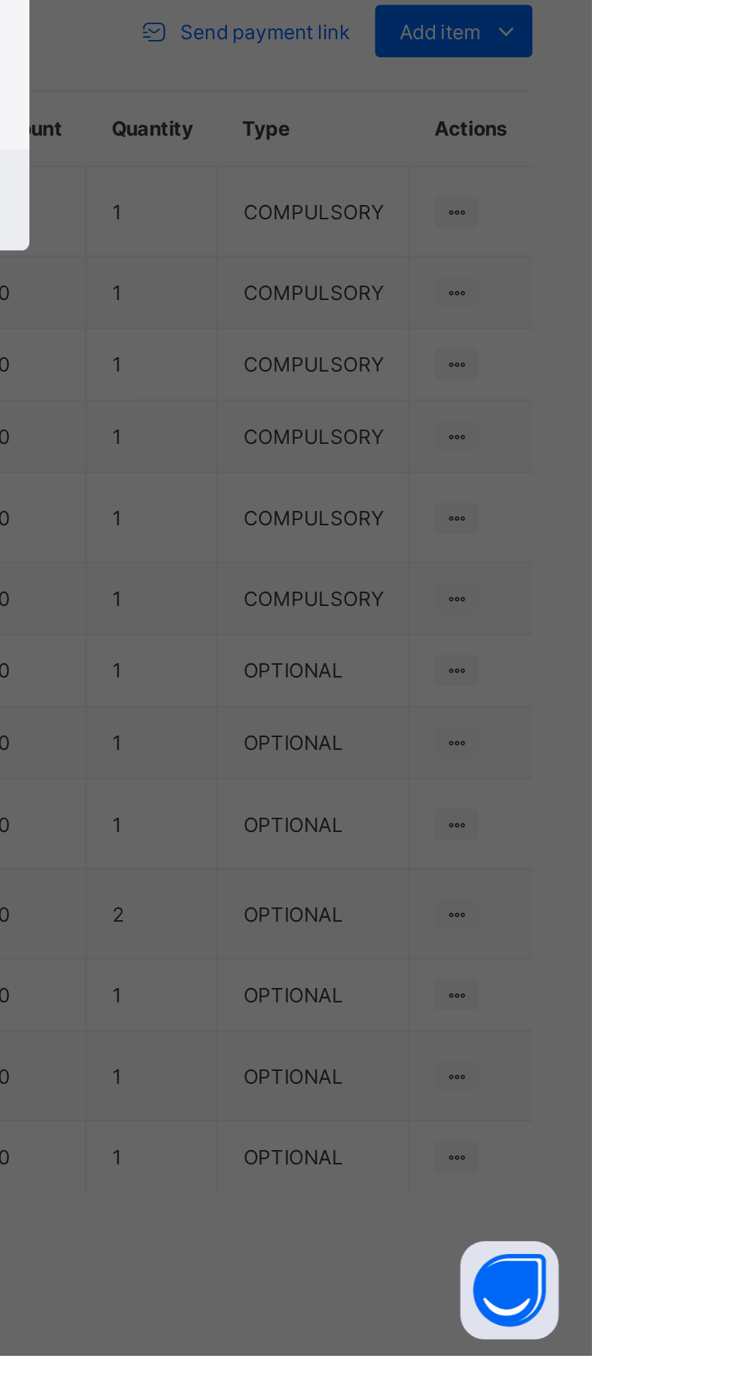
click at [480, 836] on div "Bank Select bank Teller No Payment Date Amount to pay" at bounding box center [369, 763] width 222 height 146
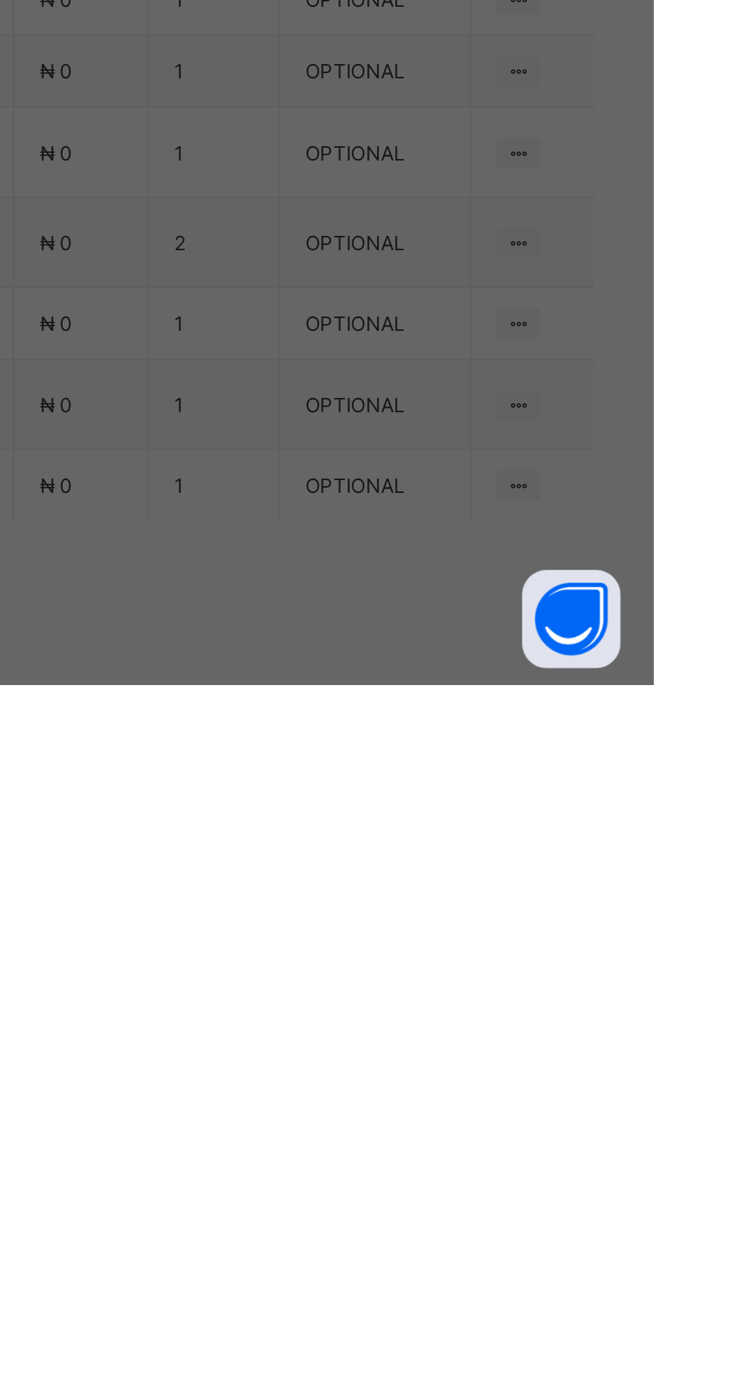
scroll to position [81, 0]
click at [334, 839] on div "Zenith Bank - Royal College Masaka" at bounding box center [308, 805] width 52 height 69
click at [396, 745] on input "text" at bounding box center [369, 729] width 54 height 32
type input "*******"
click at [377, 806] on input "date" at bounding box center [329, 791] width 96 height 32
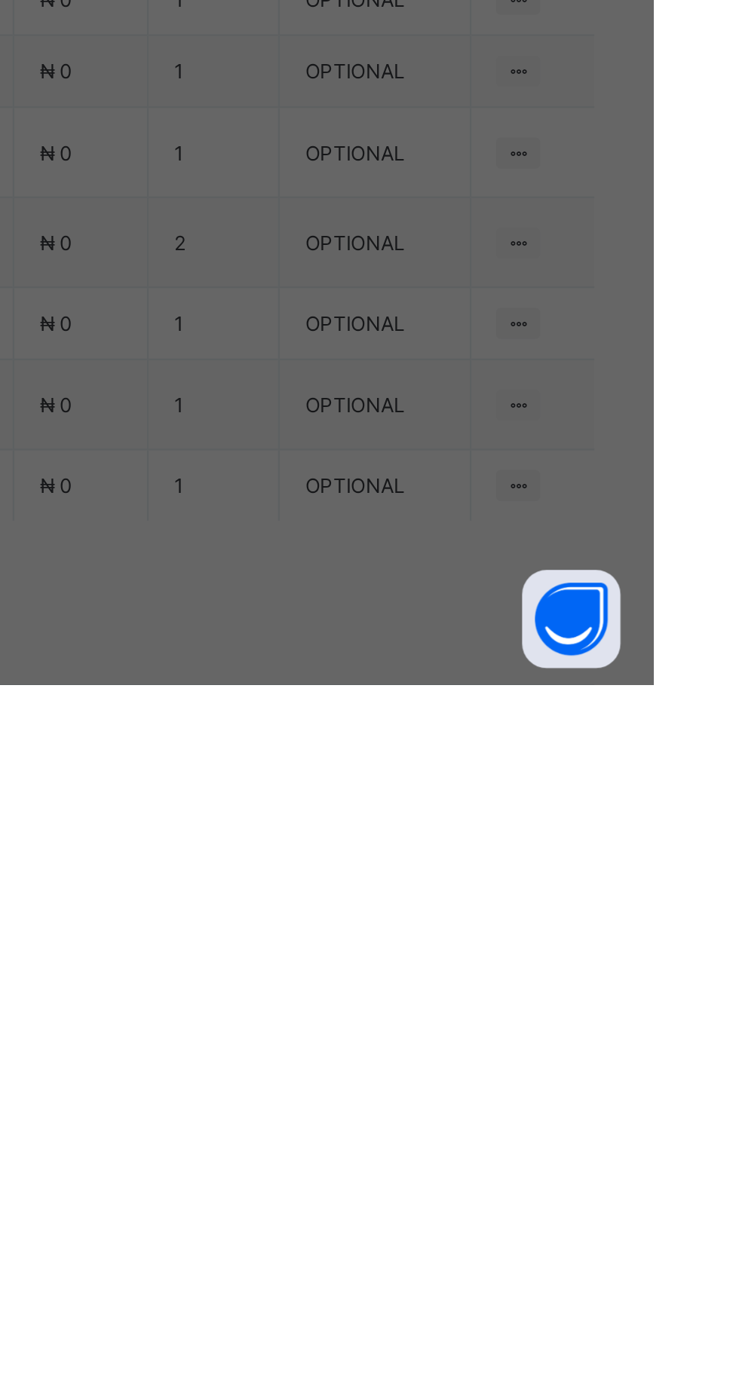
type input "**********"
click at [417, 814] on input "currency" at bounding box center [400, 798] width 32 height 32
type input "********"
click at [446, 865] on span "Save" at bounding box center [412, 859] width 68 height 11
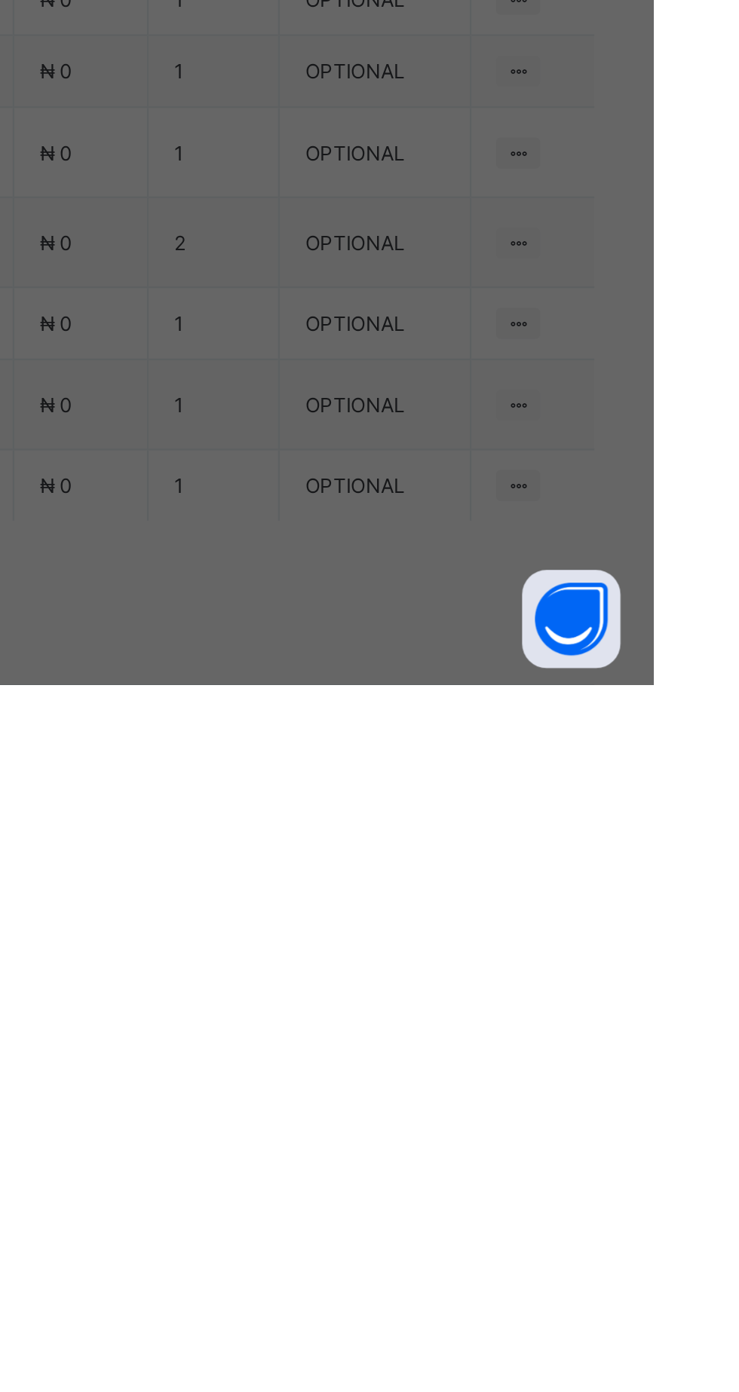
scroll to position [0, 0]
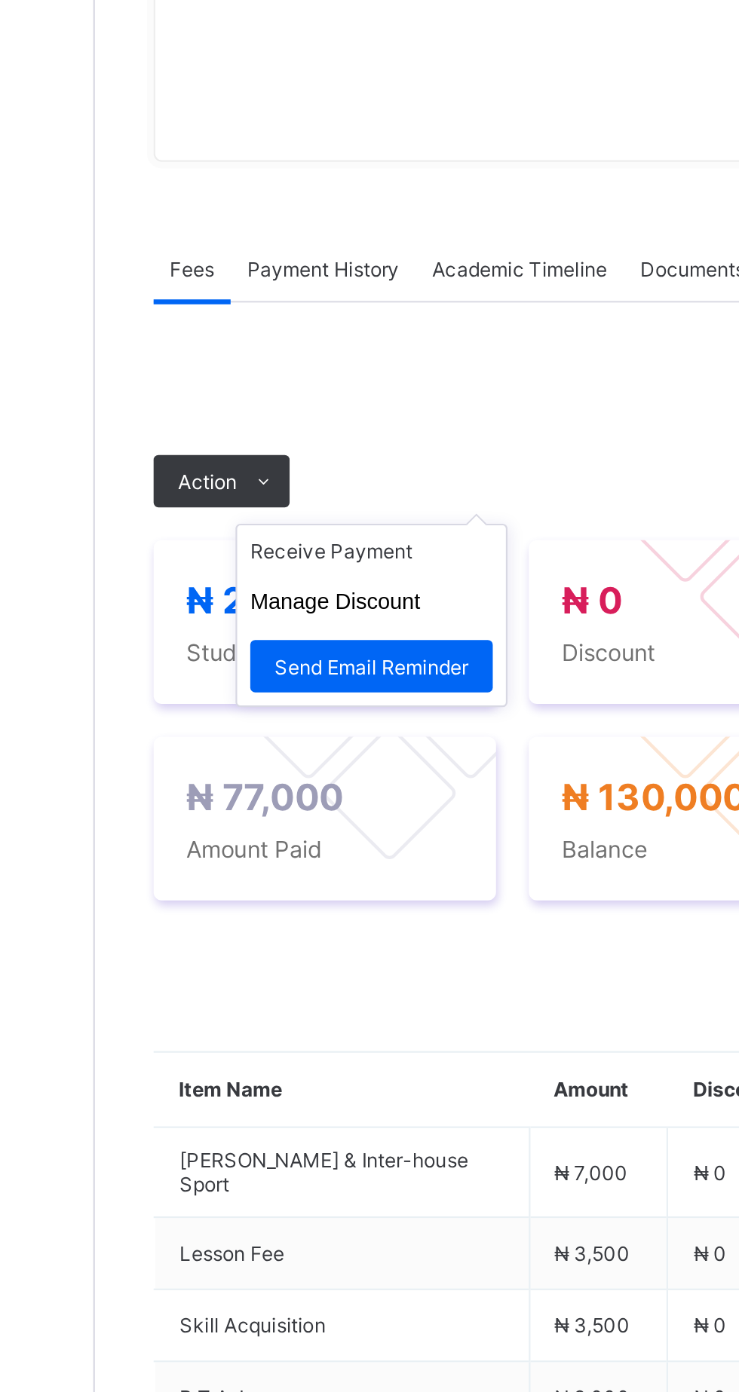
click at [249, 651] on ul "Receive Payment Manage Discount Send Email Reminder" at bounding box center [308, 609] width 125 height 84
click at [339, 651] on ul "Receive Payment Manage Discount Send Email Reminder" at bounding box center [308, 609] width 125 height 84
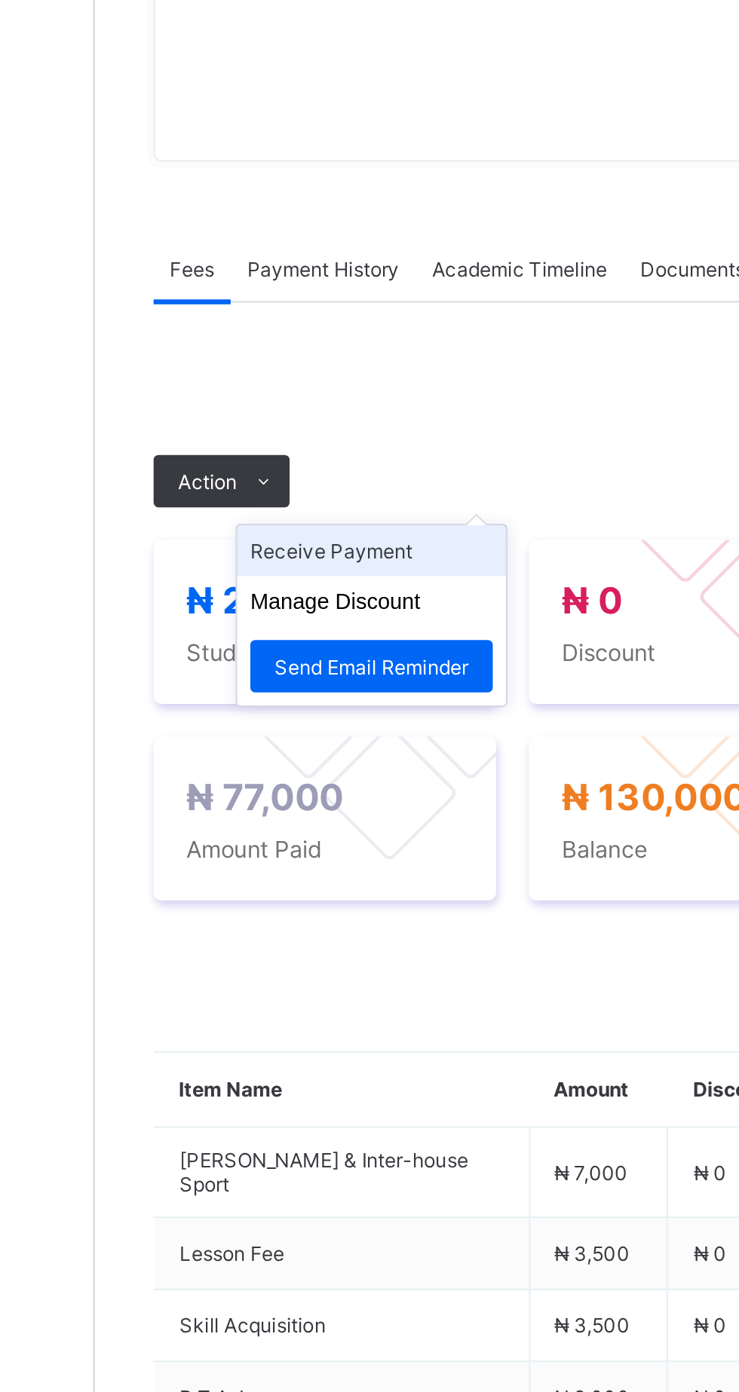
click at [329, 591] on li "Receive Payment" at bounding box center [308, 578] width 124 height 23
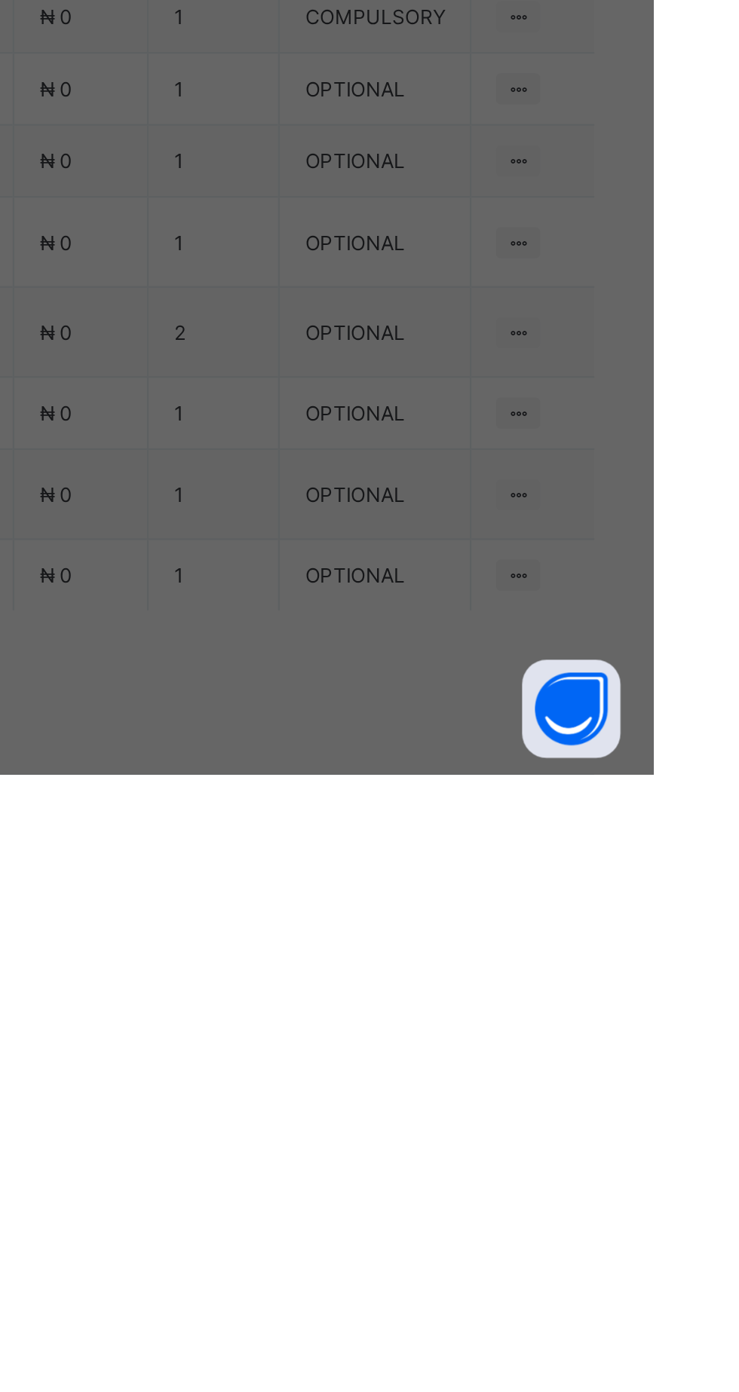
scroll to position [151, 0]
click at [334, 769] on div "Zenith Bank - Royal College Masaka" at bounding box center [308, 735] width 52 height 69
click at [396, 745] on input "text" at bounding box center [369, 729] width 54 height 32
type input "*******"
click at [377, 806] on input "date" at bounding box center [329, 791] width 96 height 32
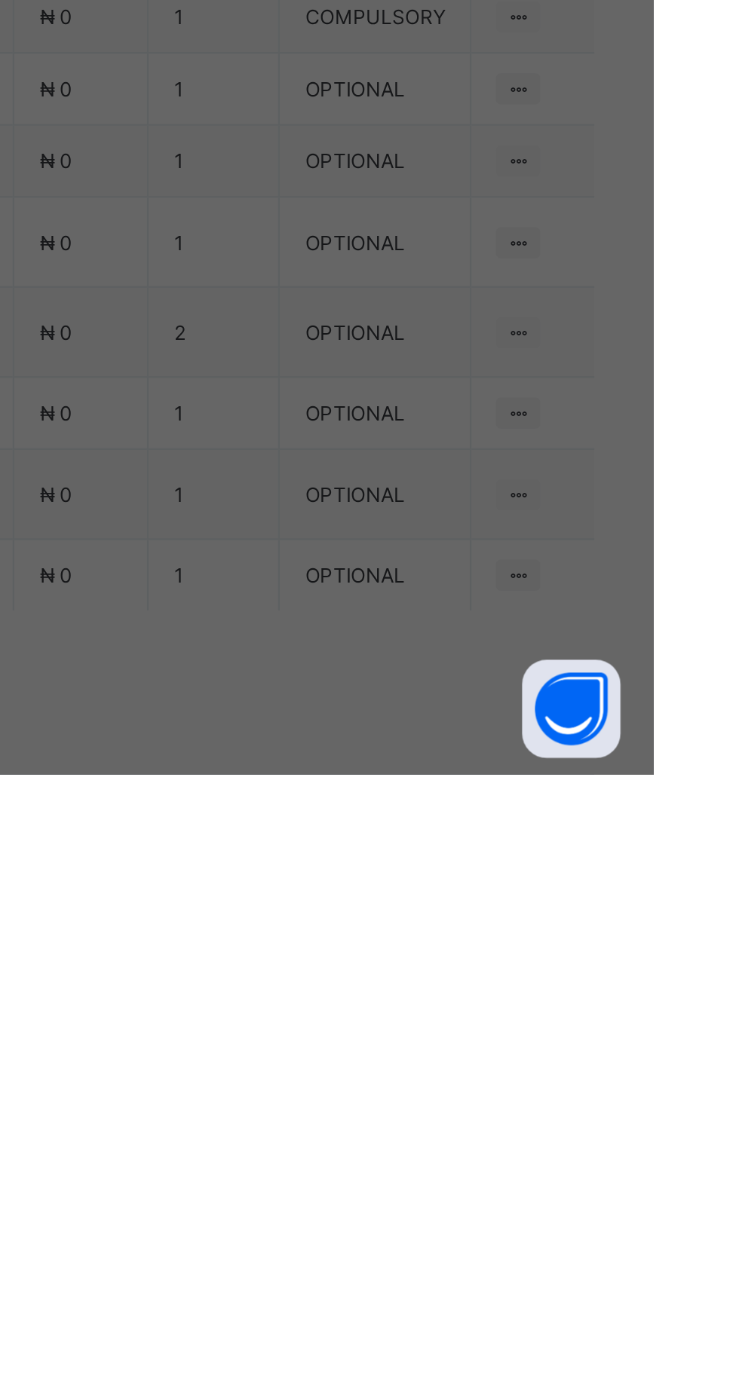
type input "**********"
click at [420, 814] on input "currency" at bounding box center [401, 798] width 35 height 32
type input "*********"
click at [457, 872] on div "Save" at bounding box center [412, 860] width 90 height 24
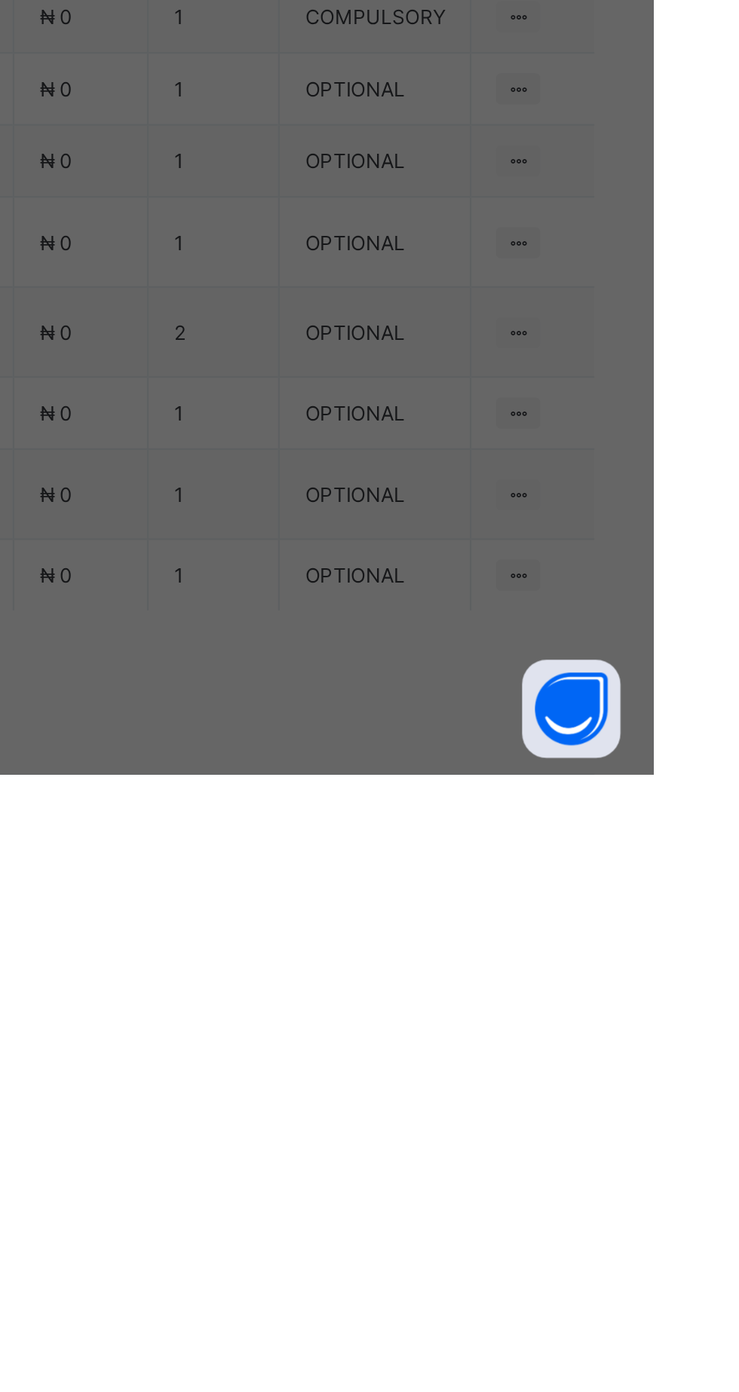
scroll to position [0, 0]
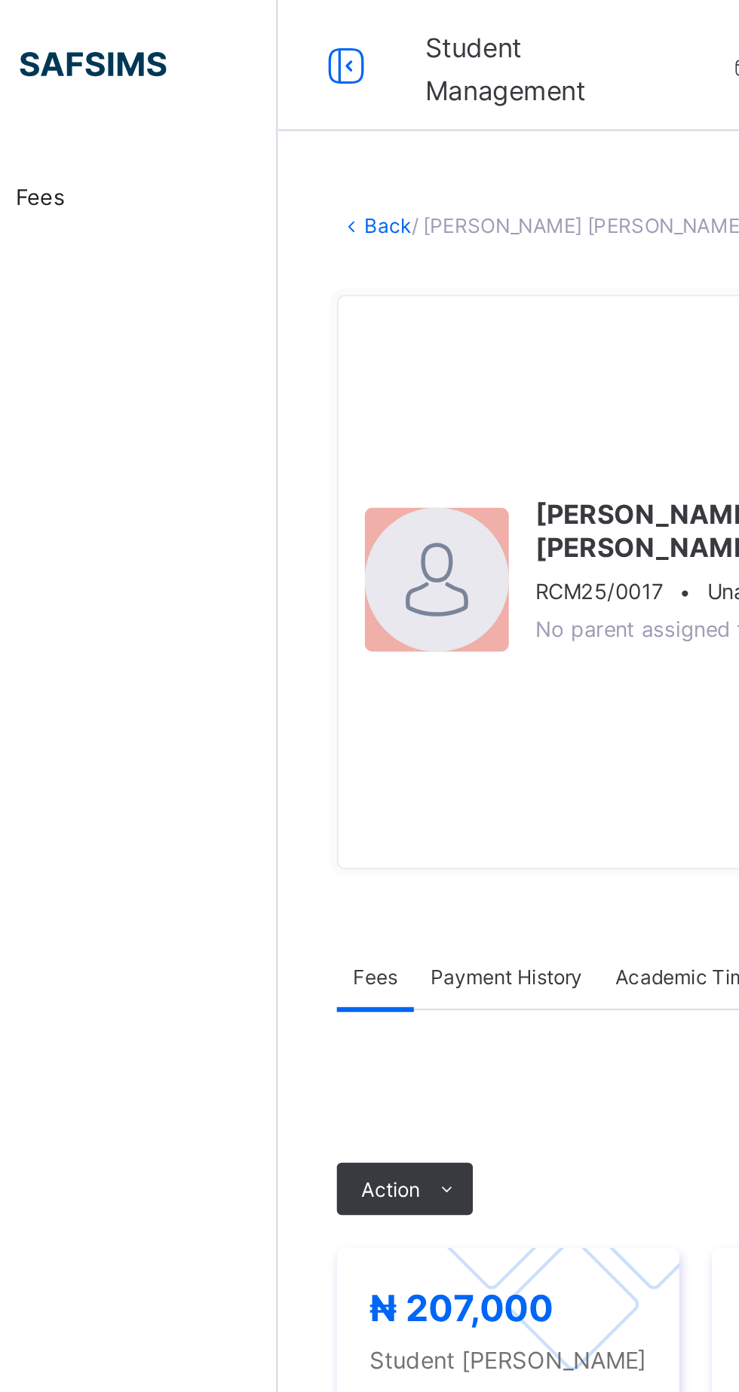
click at [239, 103] on link "Back" at bounding box center [232, 103] width 22 height 11
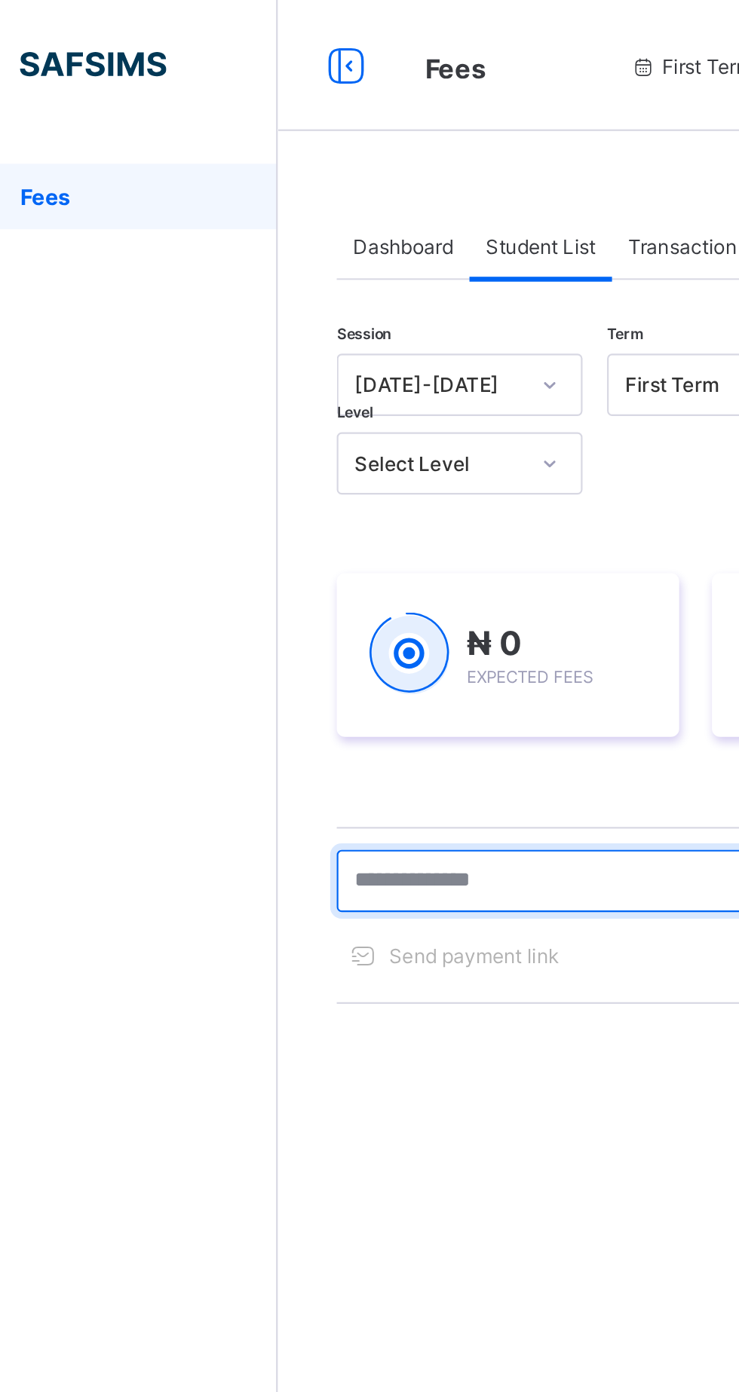
click at [288, 402] on input "text" at bounding box center [321, 405] width 226 height 29
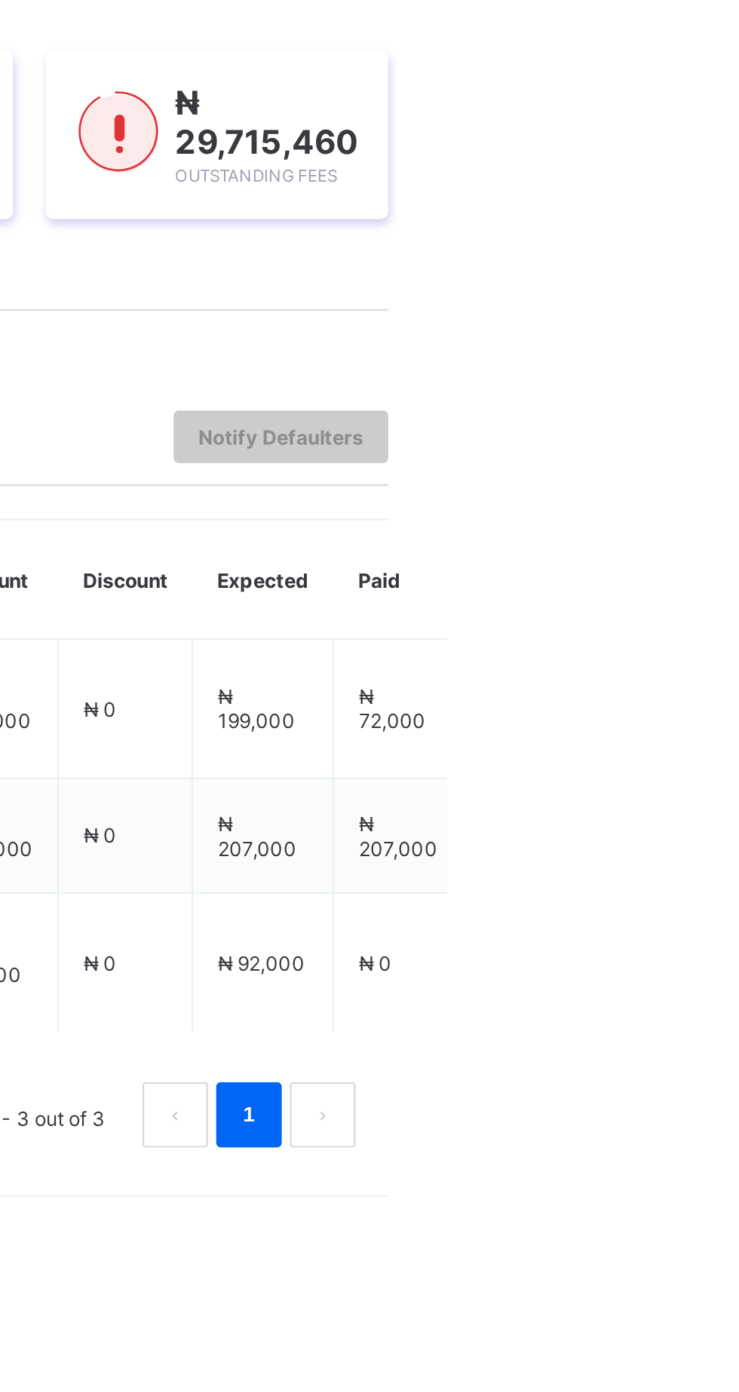
type input "***"
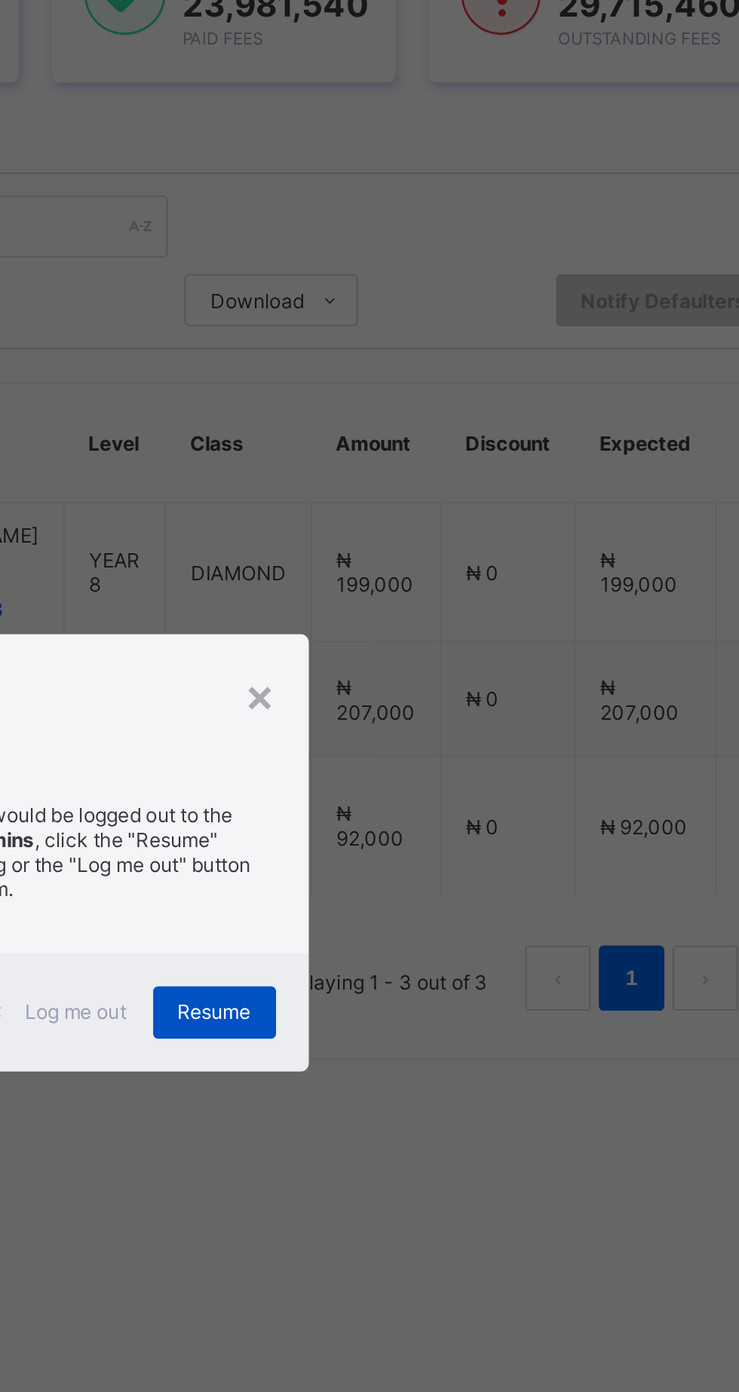
click at [472, 775] on span "Resume" at bounding box center [456, 768] width 34 height 11
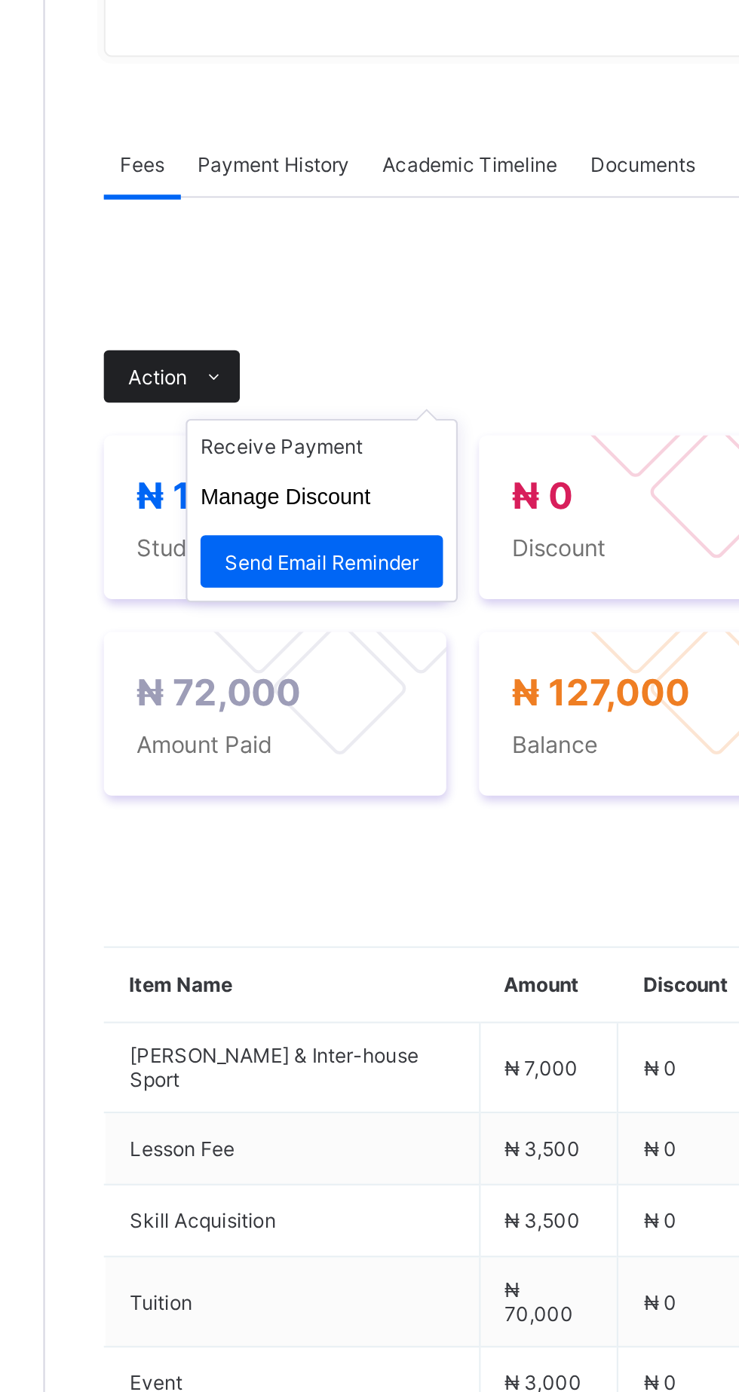
click at [266, 559] on span at bounding box center [258, 547] width 24 height 24
click at [347, 651] on ul "Receive Payment Manage Discount Send Email Reminder" at bounding box center [308, 609] width 125 height 84
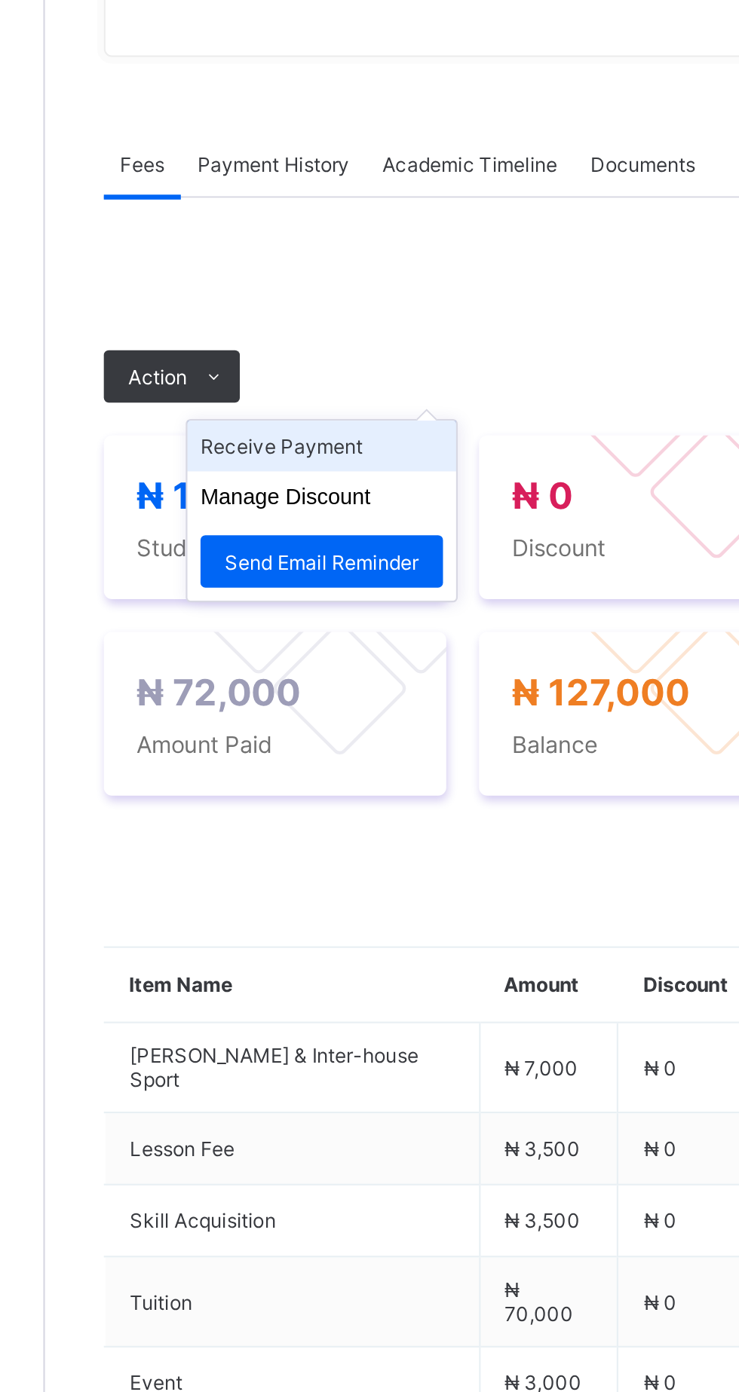
click at [317, 591] on li "Receive Payment" at bounding box center [308, 578] width 124 height 23
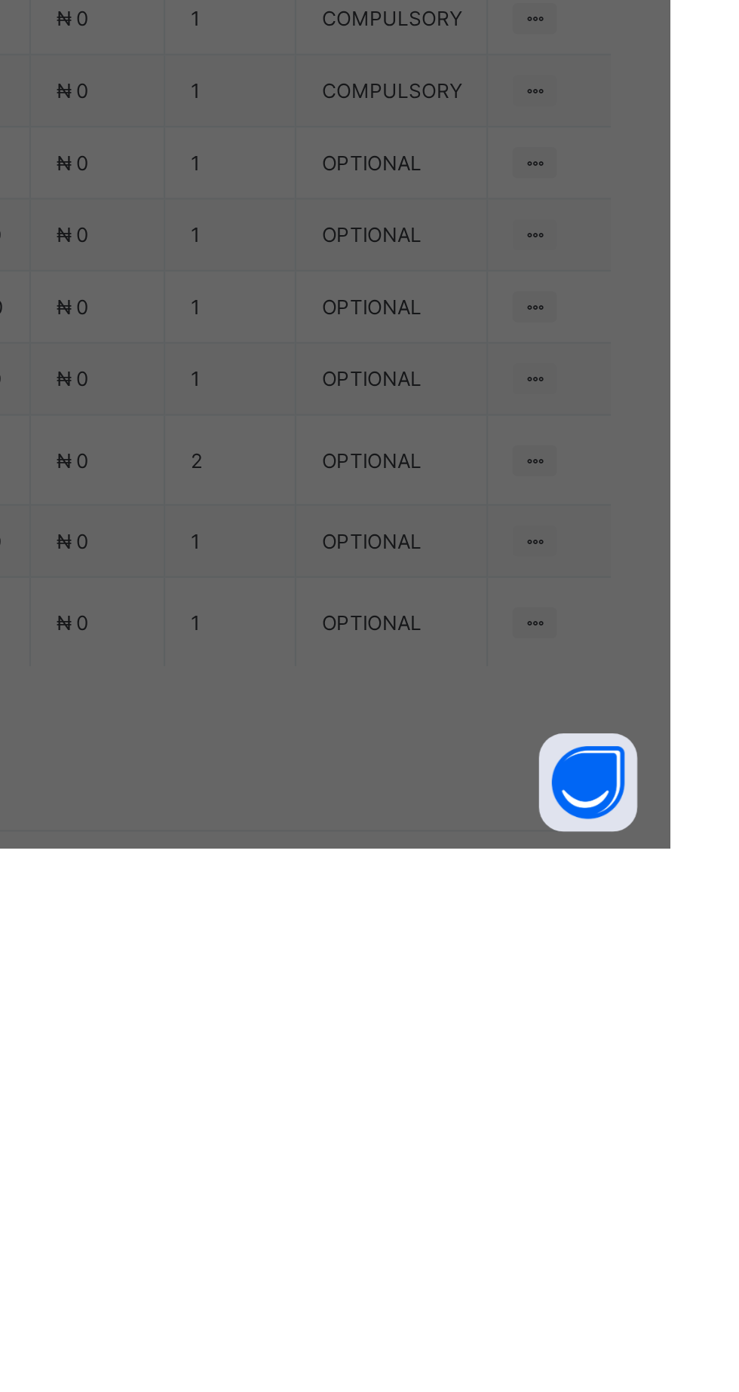
click at [334, 783] on div "Ecobank Nigeria - Royal College Masaka" at bounding box center [308, 765] width 52 height 35
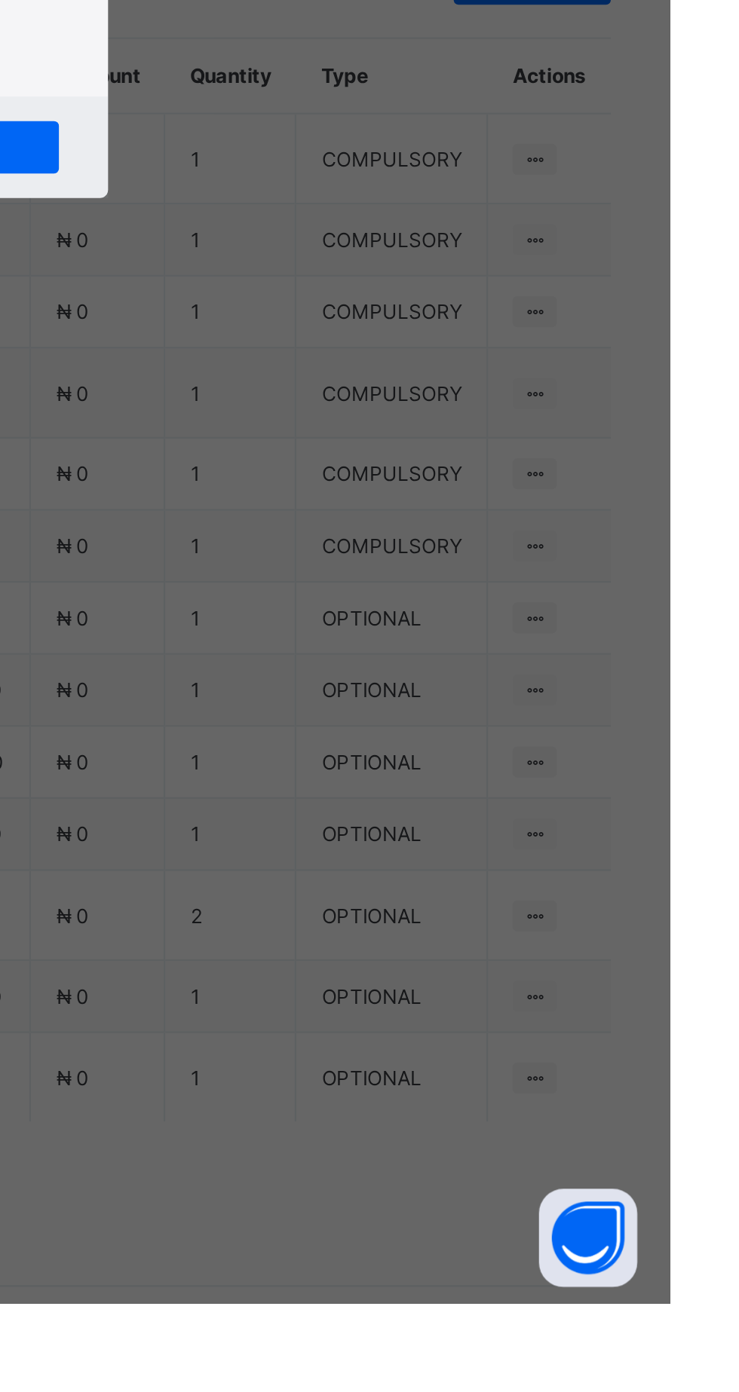
click at [396, 745] on div at bounding box center [369, 729] width 54 height 32
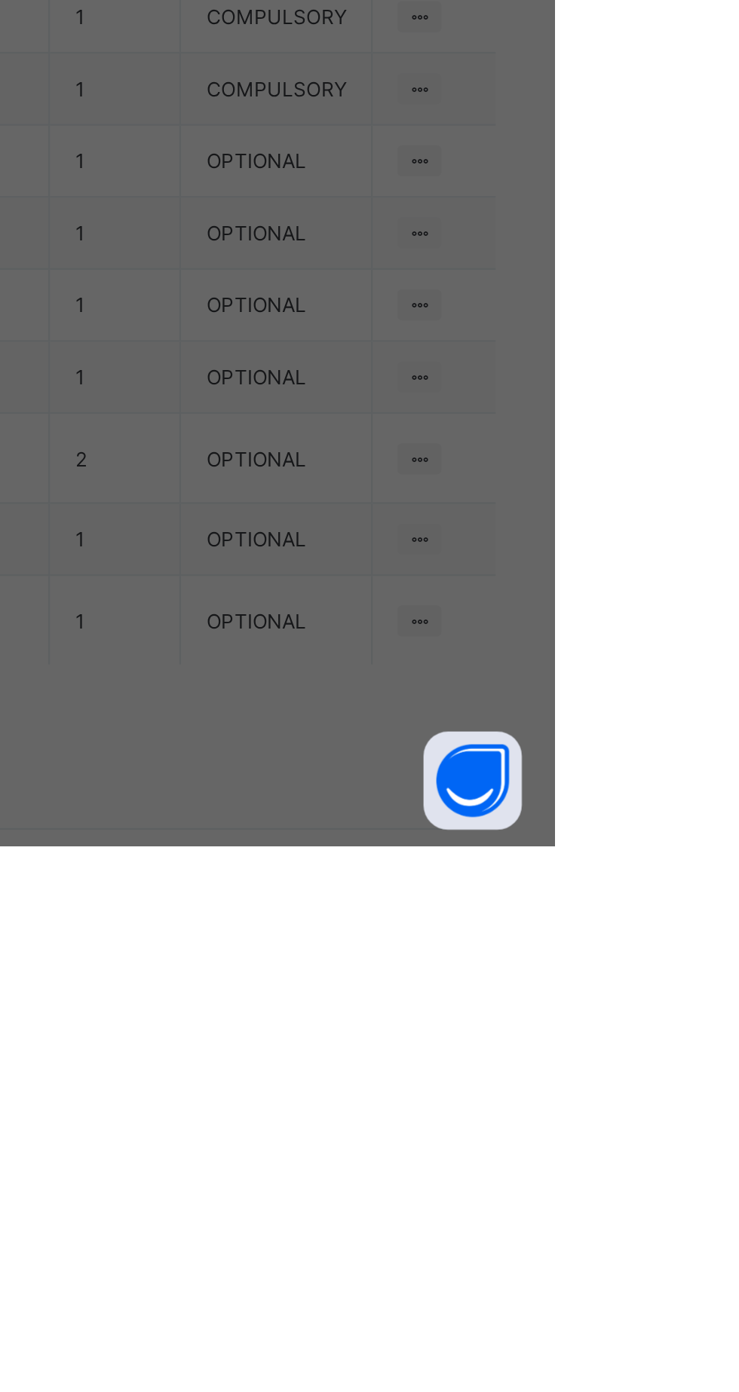
type input "*******"
click at [377, 806] on input "date" at bounding box center [329, 791] width 96 height 32
type input "**********"
click at [417, 814] on input "currency" at bounding box center [400, 798] width 32 height 32
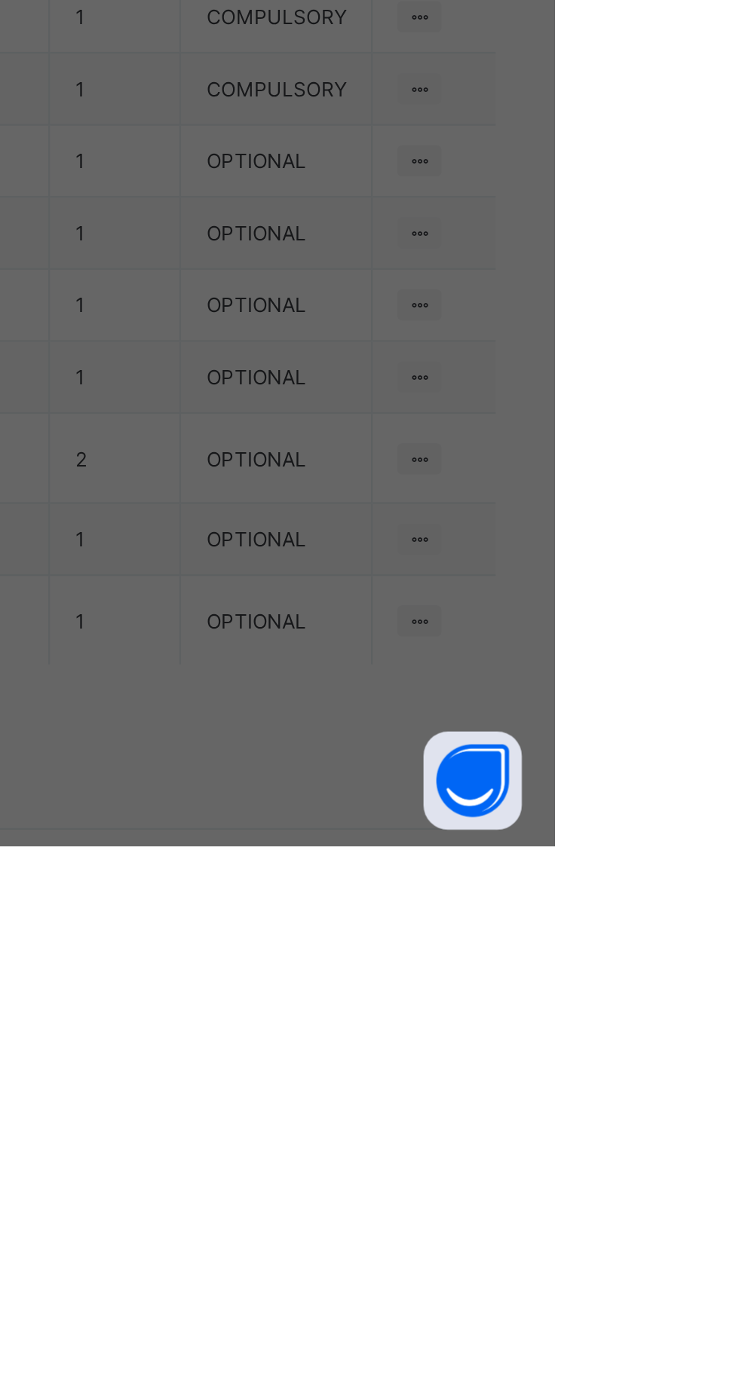
type input "*********"
click at [457, 872] on div "Save" at bounding box center [412, 860] width 90 height 24
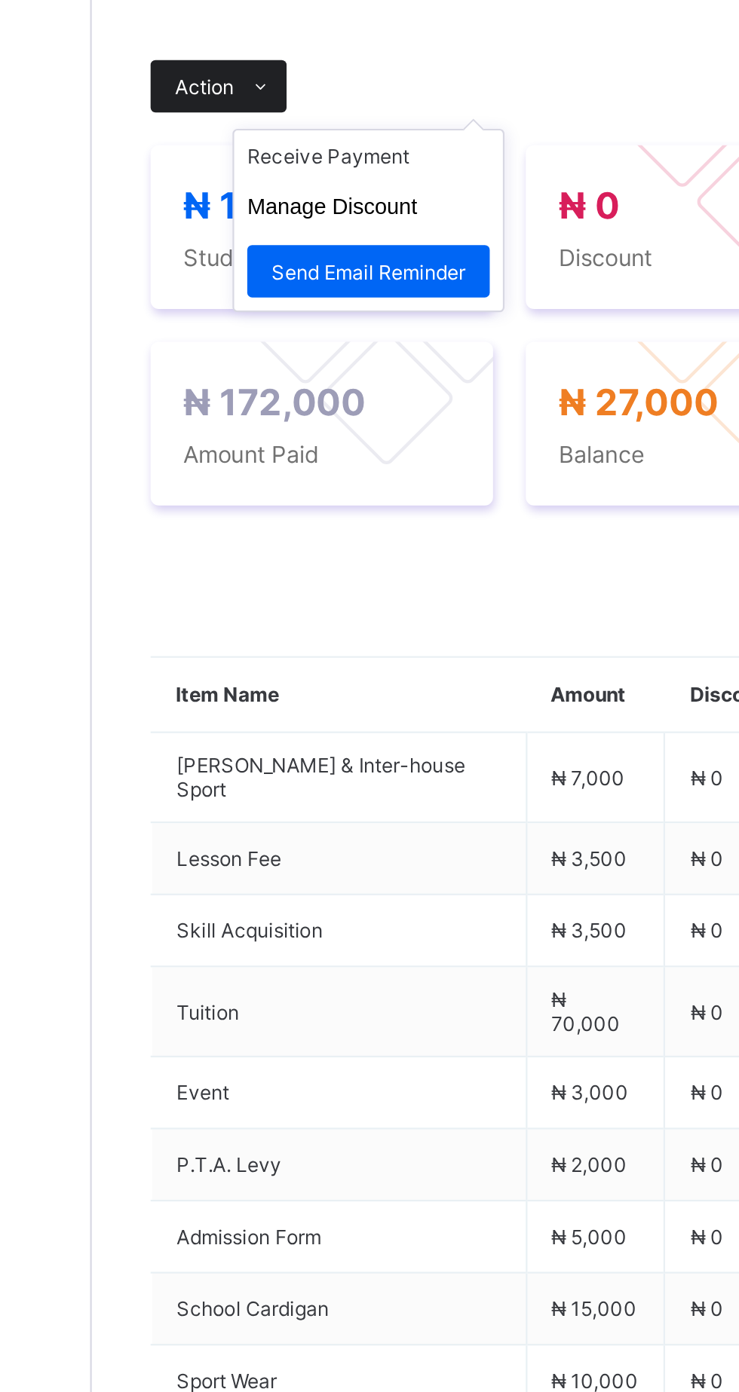
click at [270, 559] on span at bounding box center [258, 547] width 24 height 24
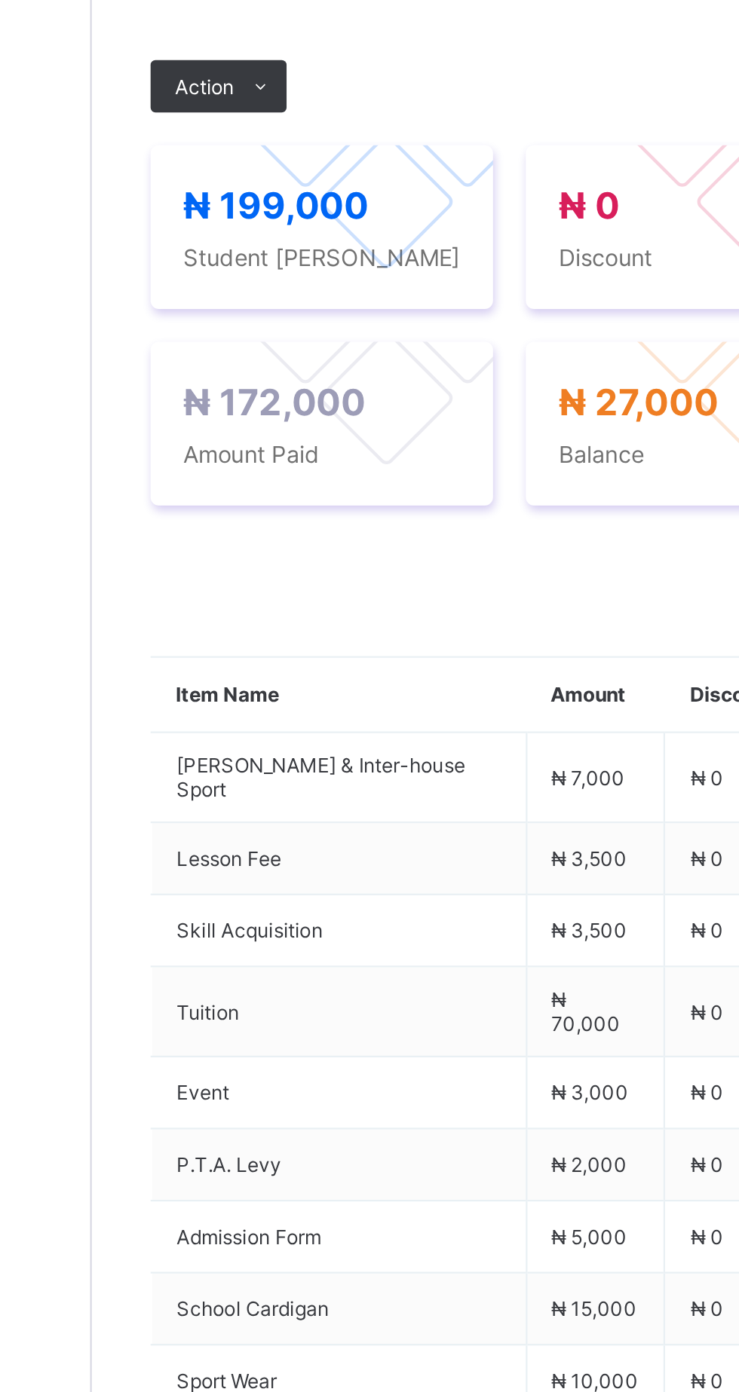
click at [396, 559] on div "Term 2025-2026 First Term Action Receive Payment Manage Discount Send Email Rem…" at bounding box center [459, 529] width 503 height 60
click at [292, 455] on span "Payment History" at bounding box center [286, 449] width 70 height 11
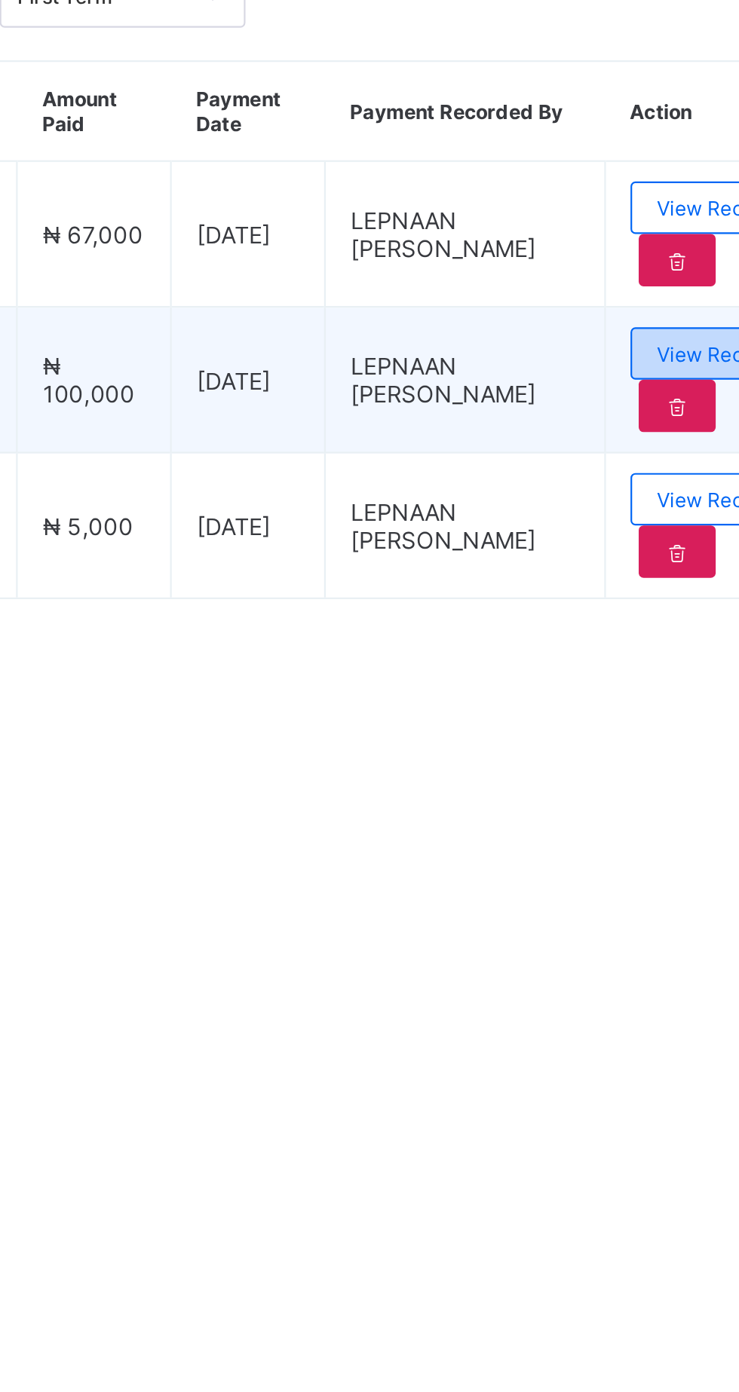
click at [648, 682] on div "View Receipt" at bounding box center [659, 670] width 80 height 24
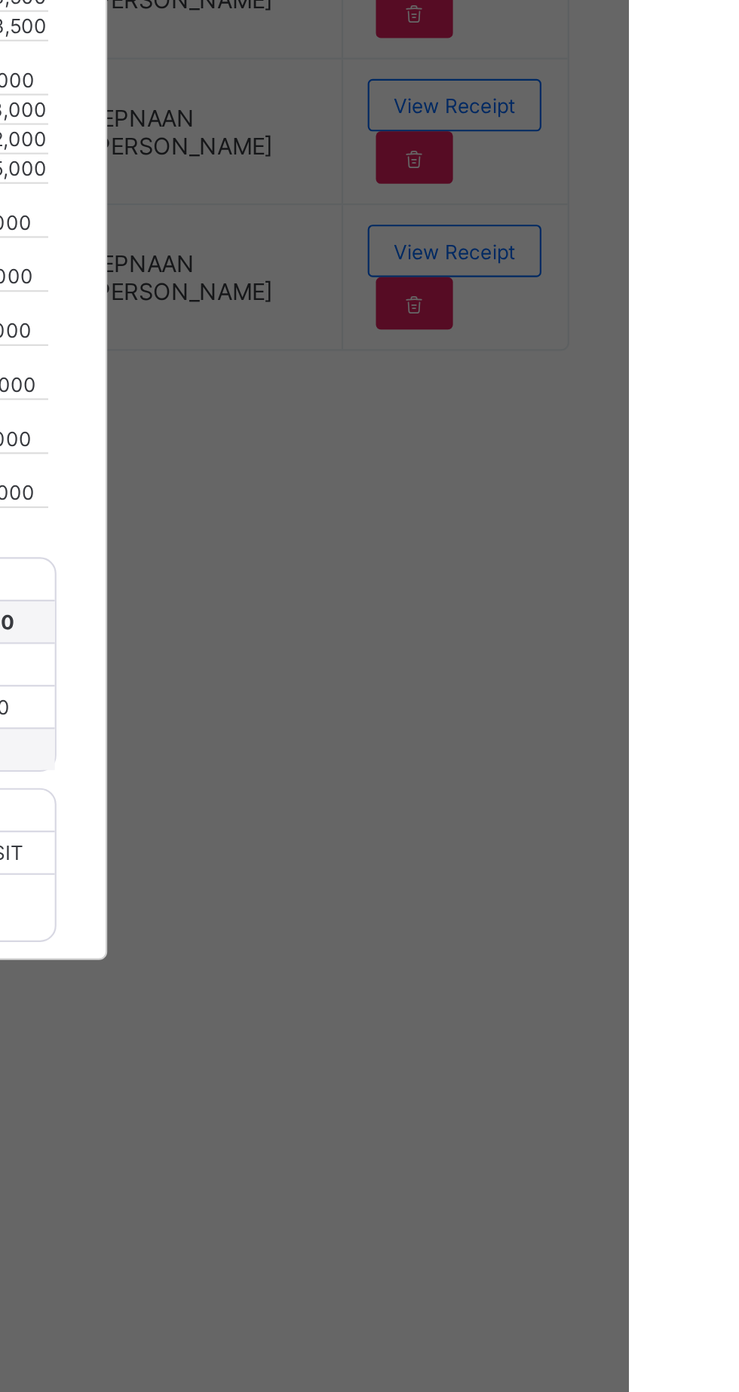
click at [455, 481] on span "Download receipt" at bounding box center [418, 474] width 75 height 11
